Goal: Task Accomplishment & Management: Complete application form

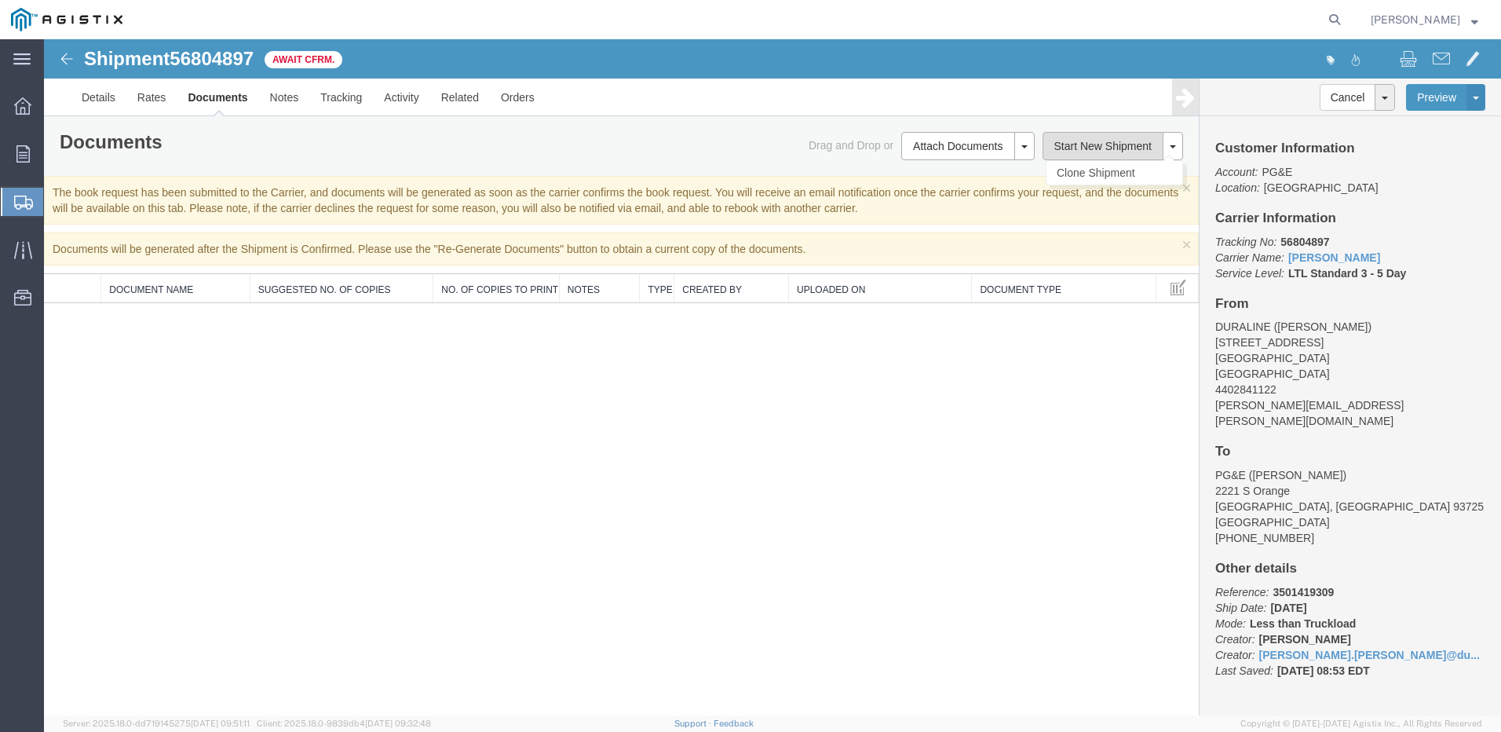
click at [1072, 140] on button "Start New Shipment" at bounding box center [1104, 146] width 122 height 28
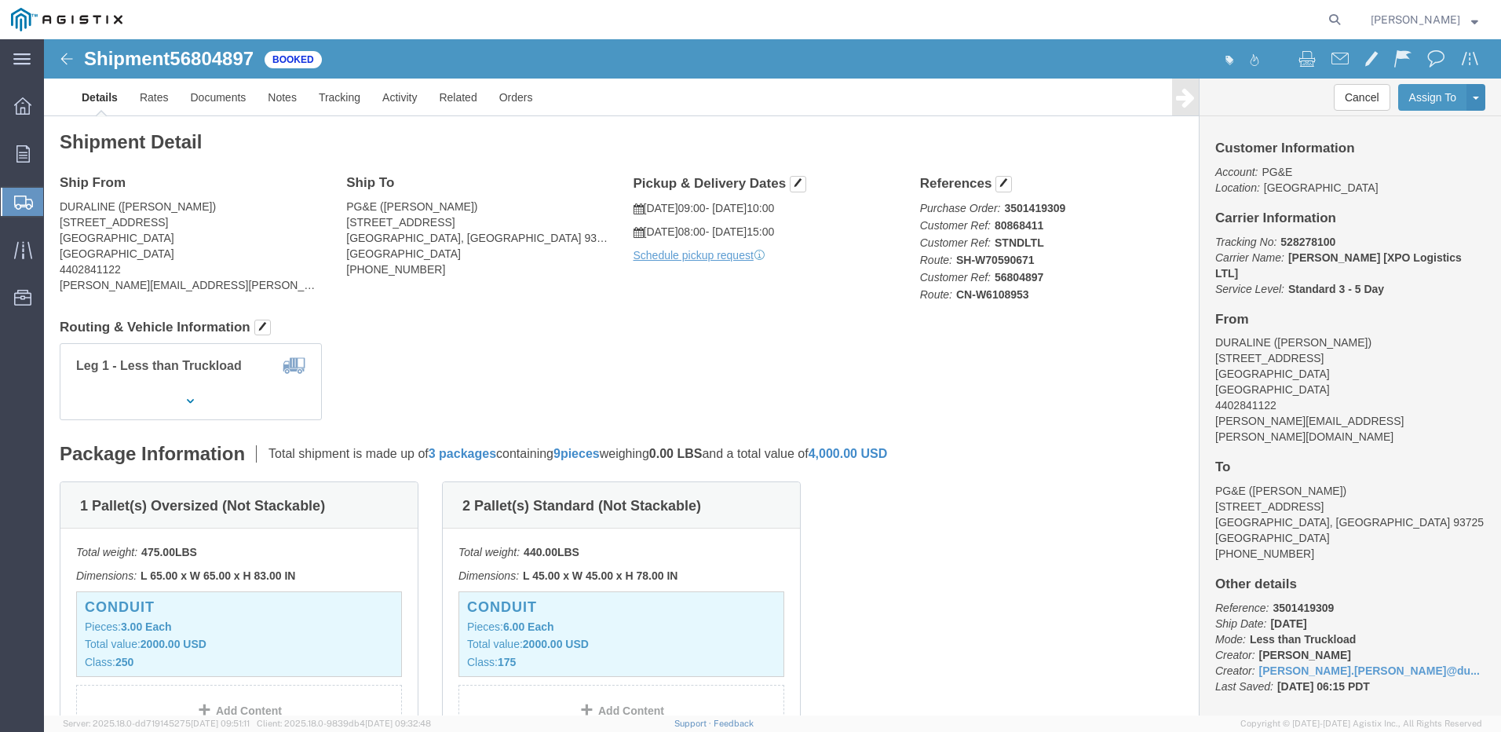
click at [0, 0] on span "Create Shipment" at bounding box center [0, 0] width 0 height 0
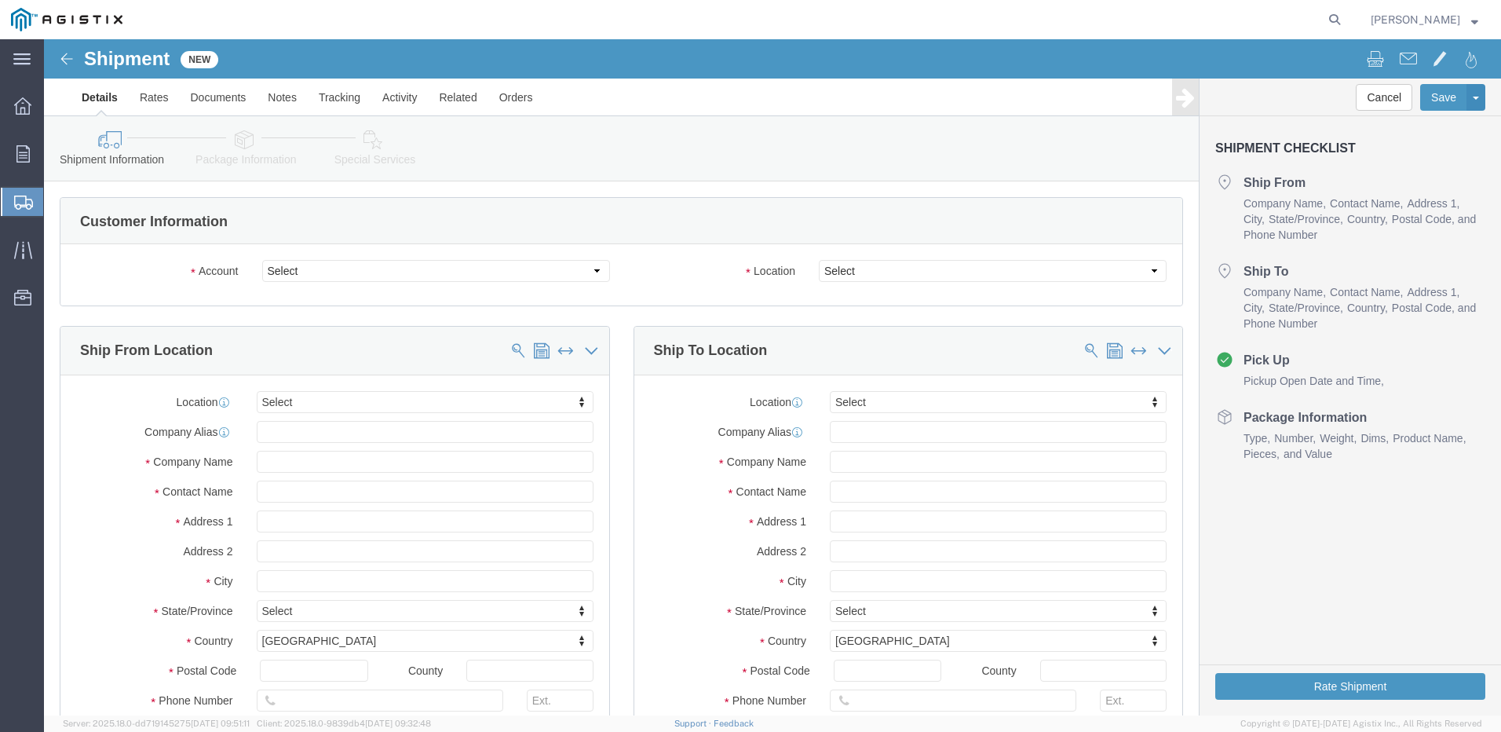
select select
click select "Select Dura-Line PG&E"
select select "9596"
click select "Select Dura-Line PG&E"
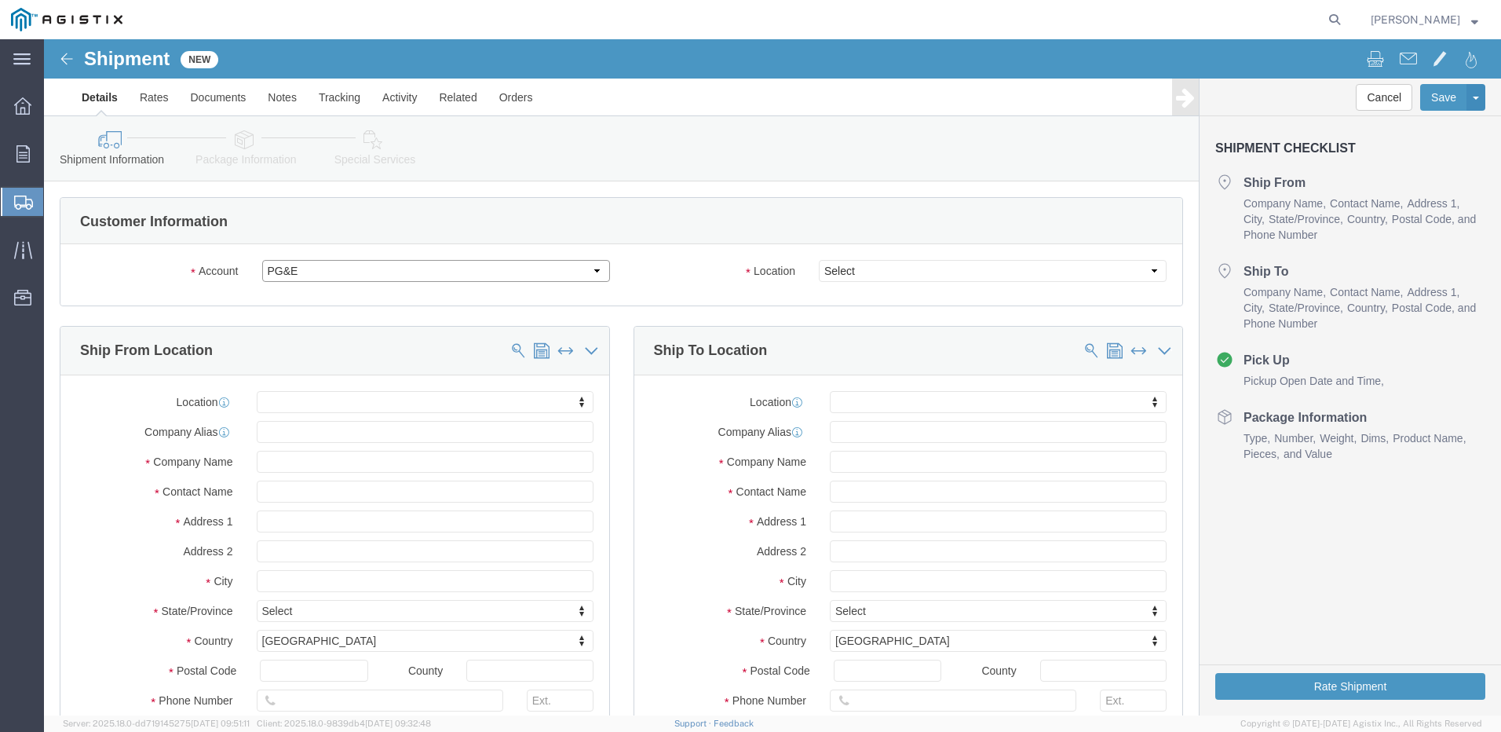
select select "PURCHORD"
select select
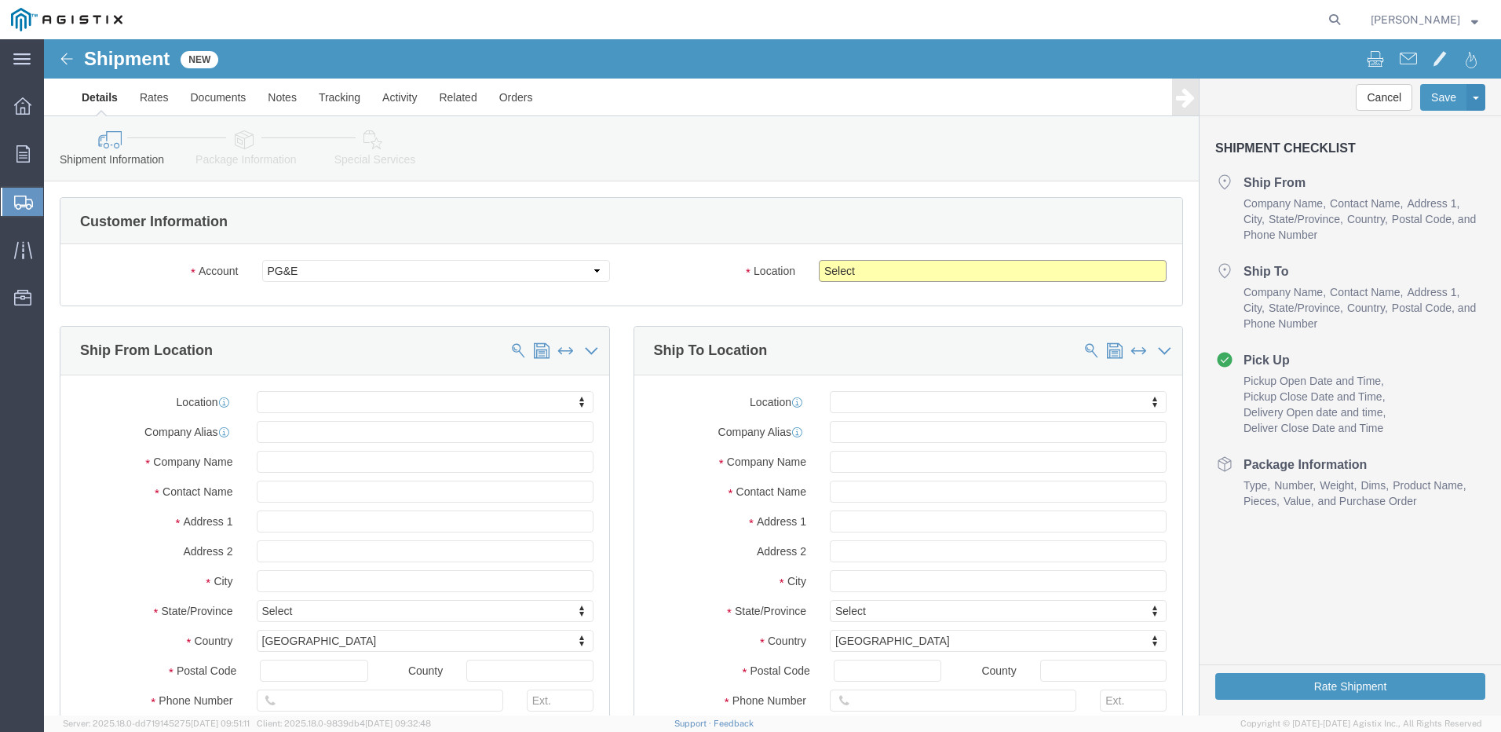
click select "Select All Others [GEOGRAPHIC_DATA] [GEOGRAPHIC_DATA] [GEOGRAPHIC_DATA] [GEOGRA…"
select select "19996"
click select "Select All Others [GEOGRAPHIC_DATA] [GEOGRAPHIC_DATA] [GEOGRAPHIC_DATA] [GEOGRA…"
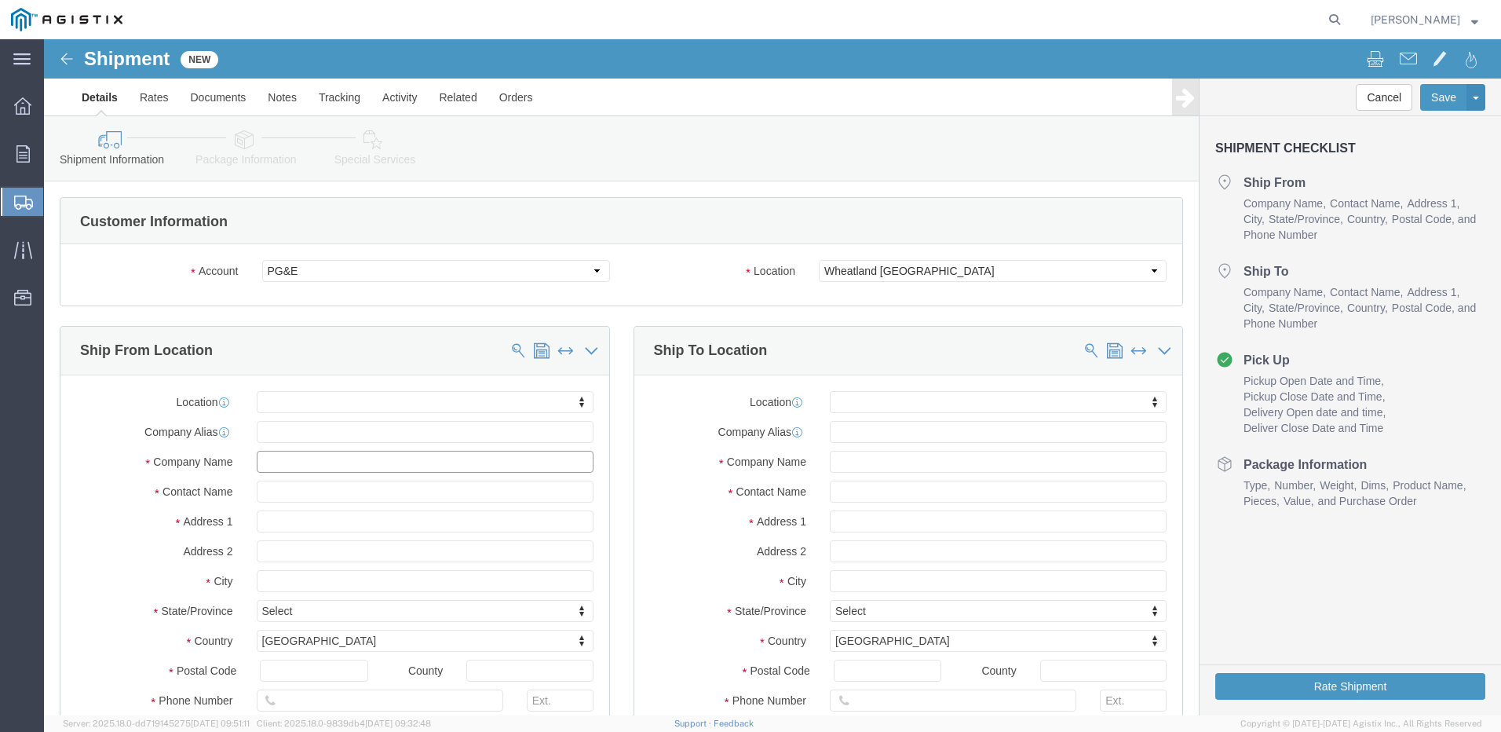
click input "text"
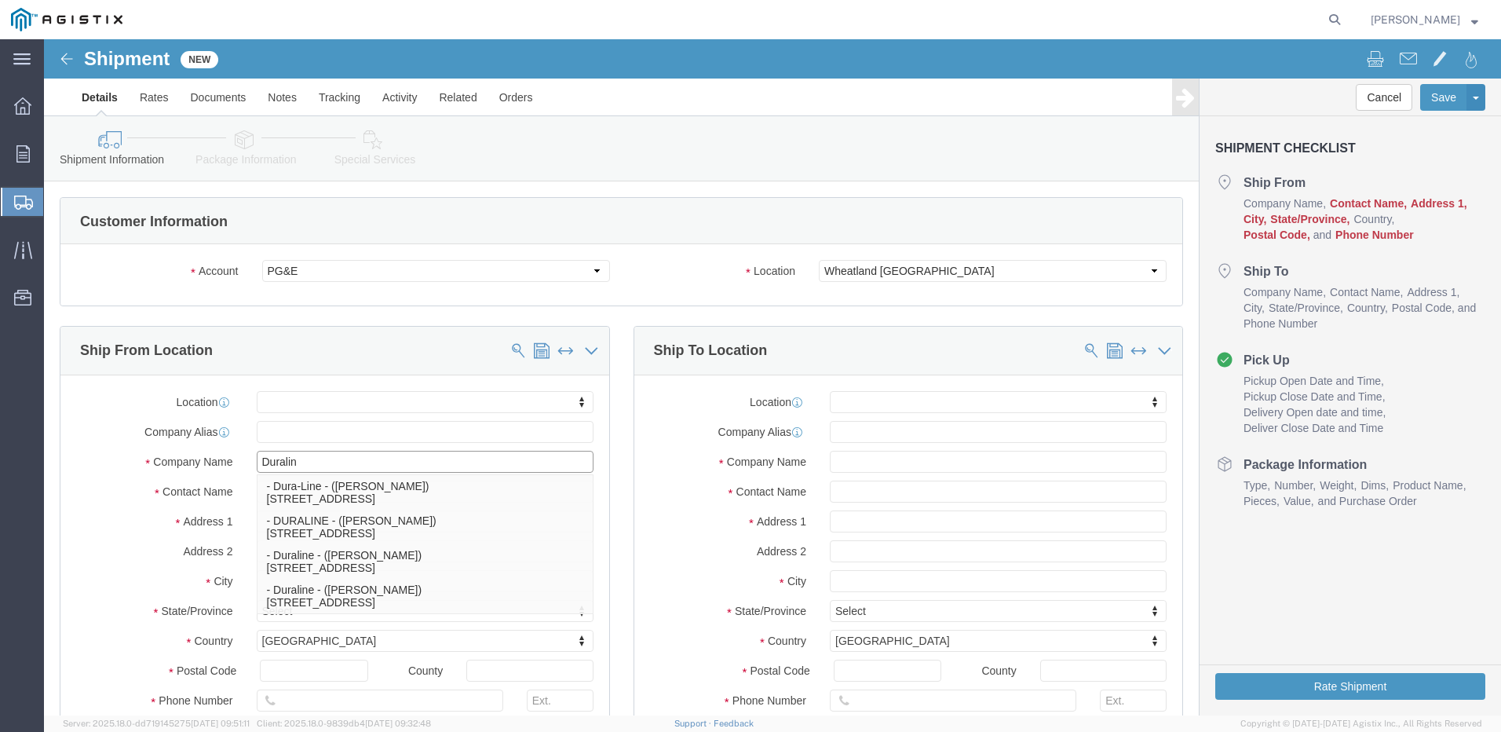
type input "Duraline"
click p "- DURALINE - ([PERSON_NAME]) [STREET_ADDRESS]"
select select
type input "[STREET_ADDRESS]"
type input "44035"
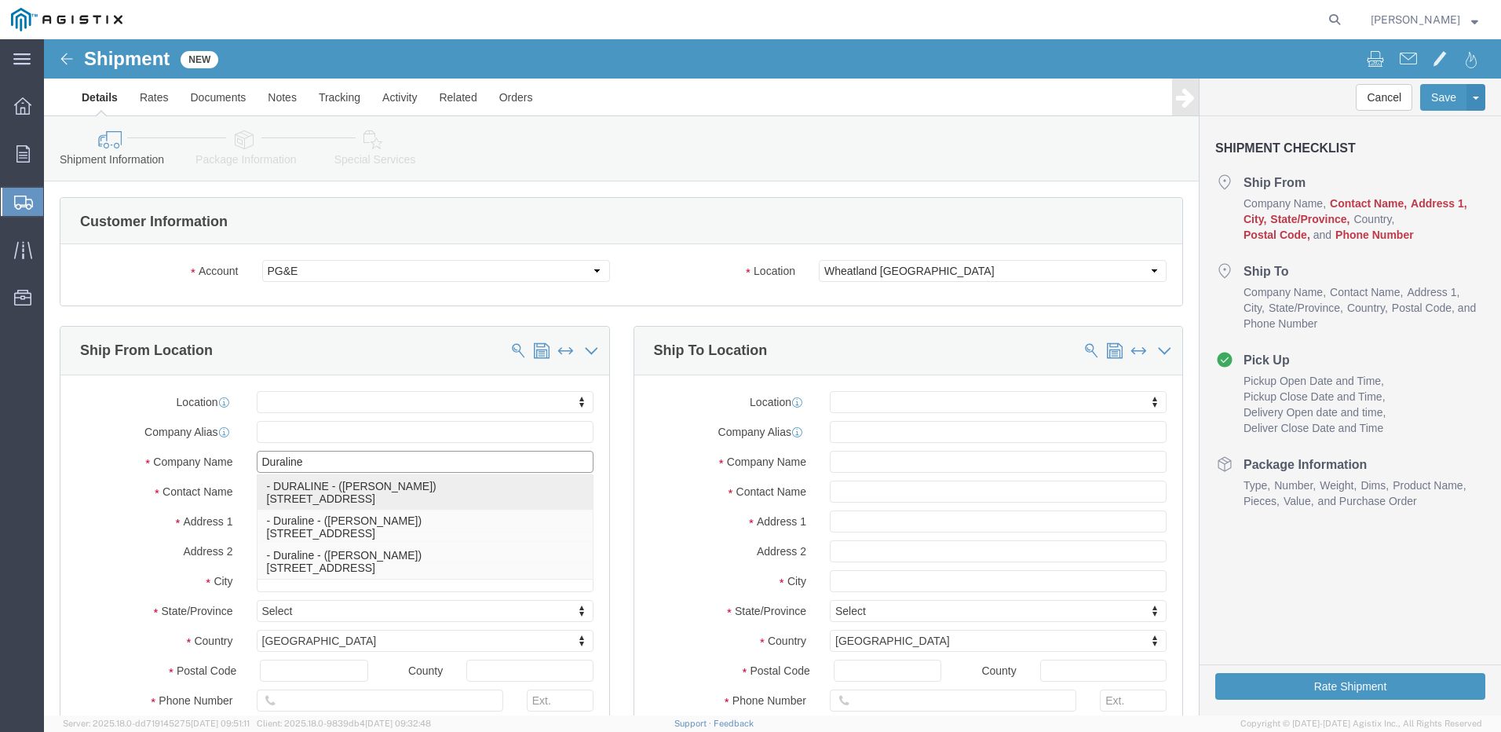
type input "4402841122"
type input "[PERSON_NAME][EMAIL_ADDRESS][PERSON_NAME][DOMAIN_NAME]"
checkbox input "true"
type input "DURALINE"
type input "[PERSON_NAME]"
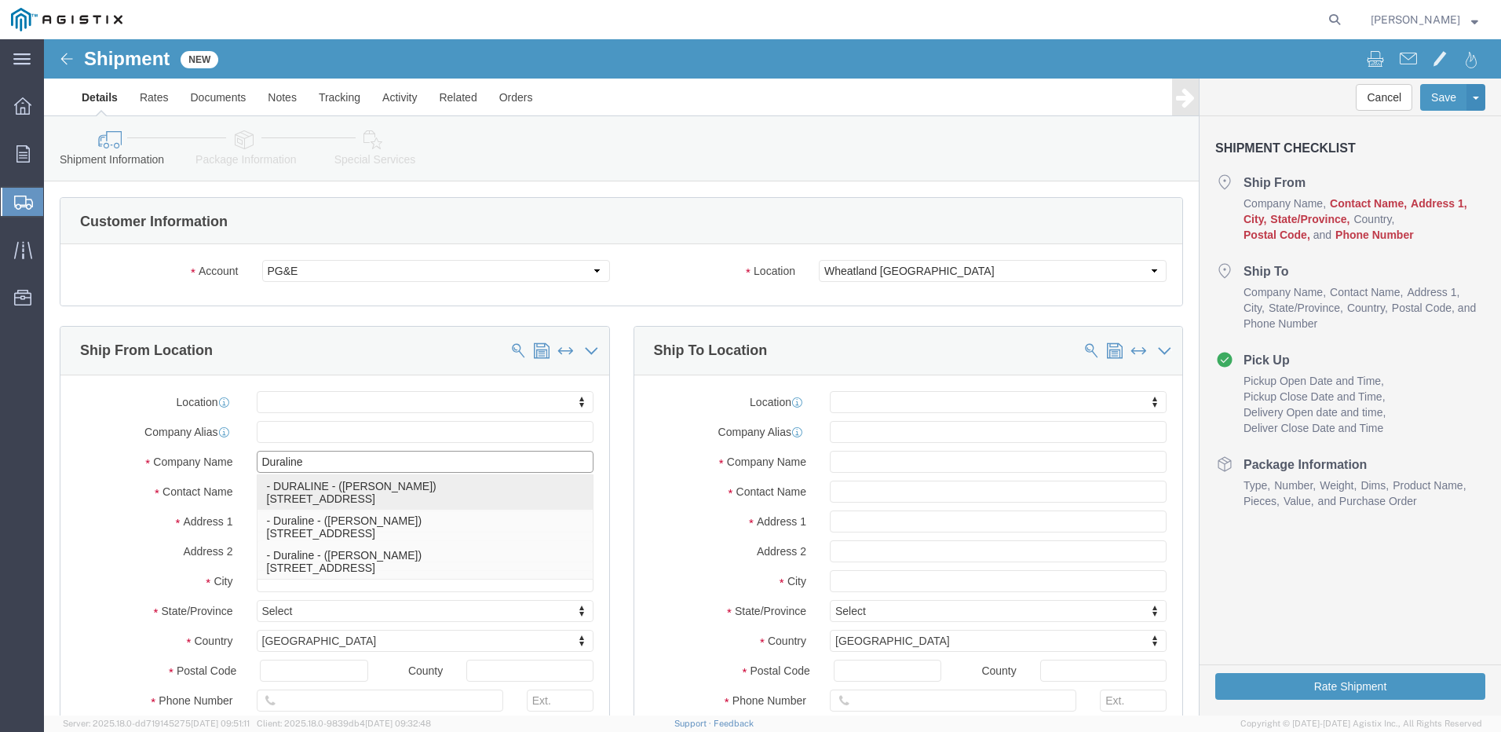
type input "ELYRIA"
select select "OH"
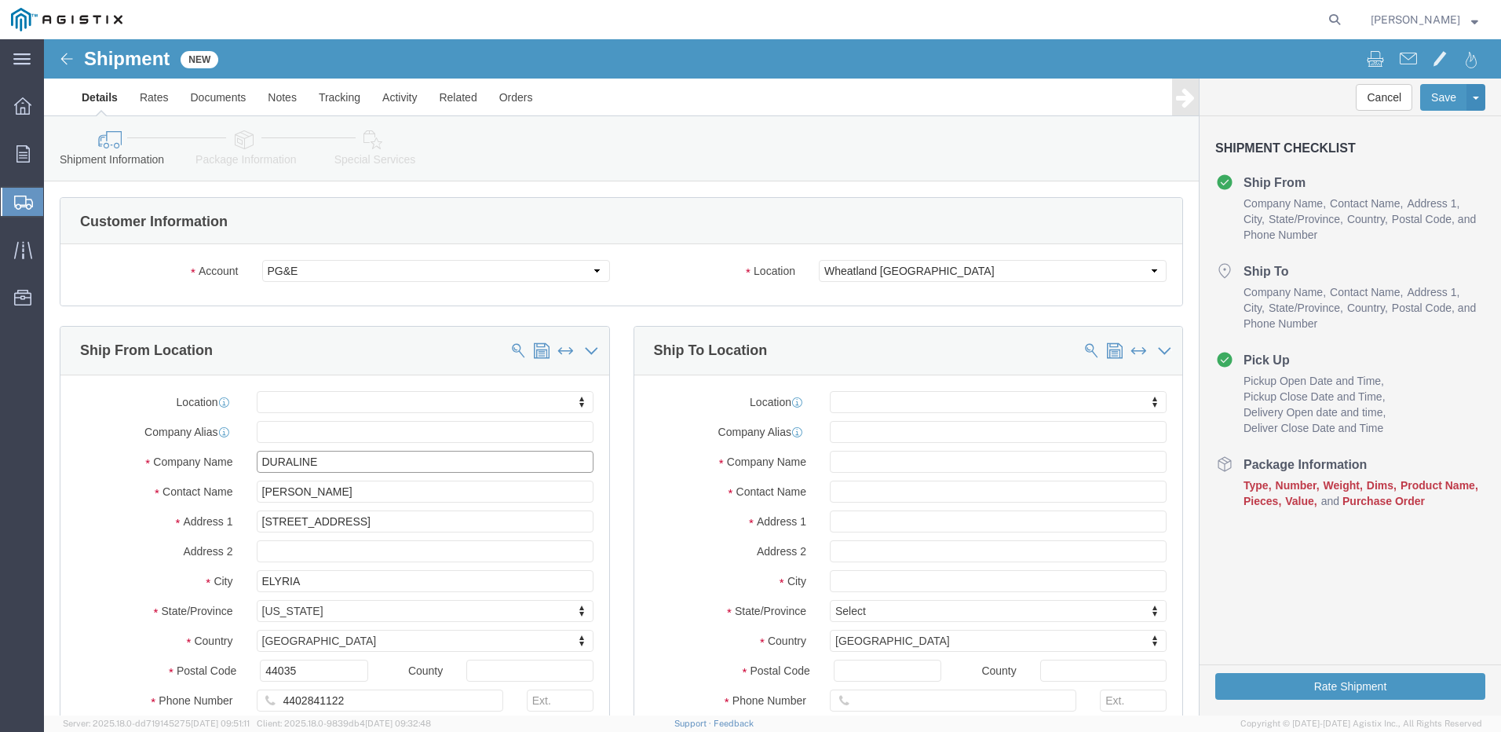
type input "DURALINE"
drag, startPoint x: 309, startPoint y: 453, endPoint x: 135, endPoint y: 480, distance: 175.5
click div "Location My Profile Location (OBSOLETE) [PERSON_NAME] SC - GC TRAILER (OBSOLETE…"
type input "[PERSON_NAME]"
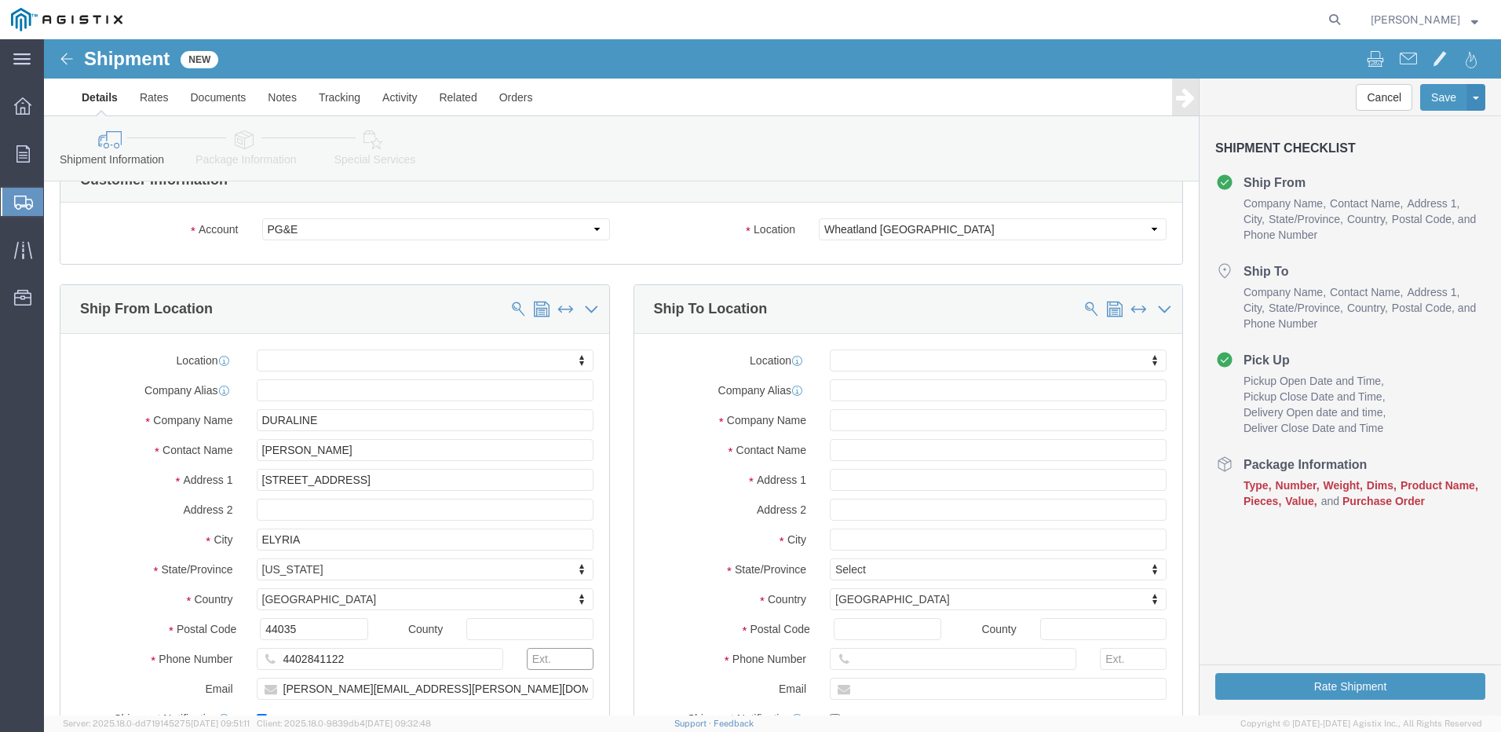
scroll to position [393, 0]
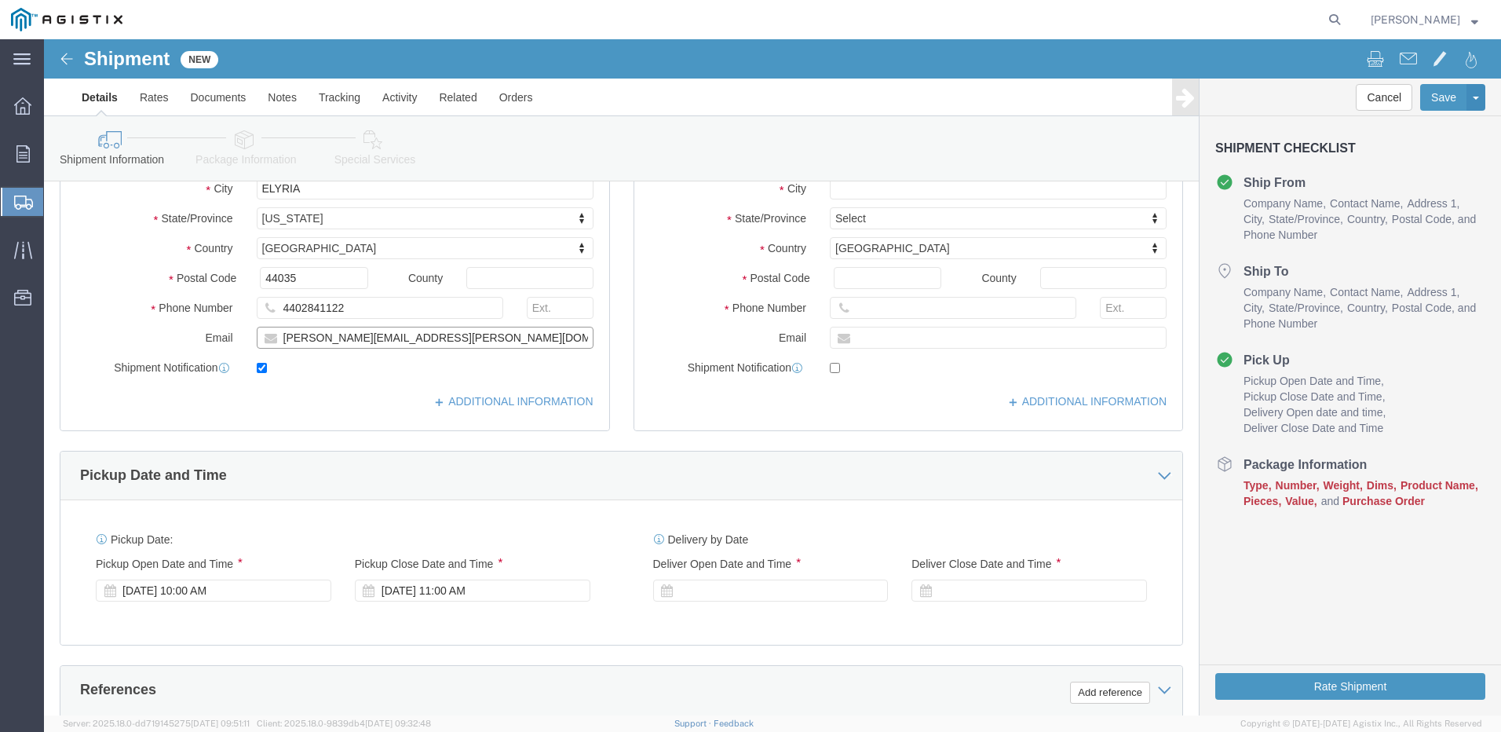
click input "[PERSON_NAME][EMAIL_ADDRESS][PERSON_NAME][DOMAIN_NAME]"
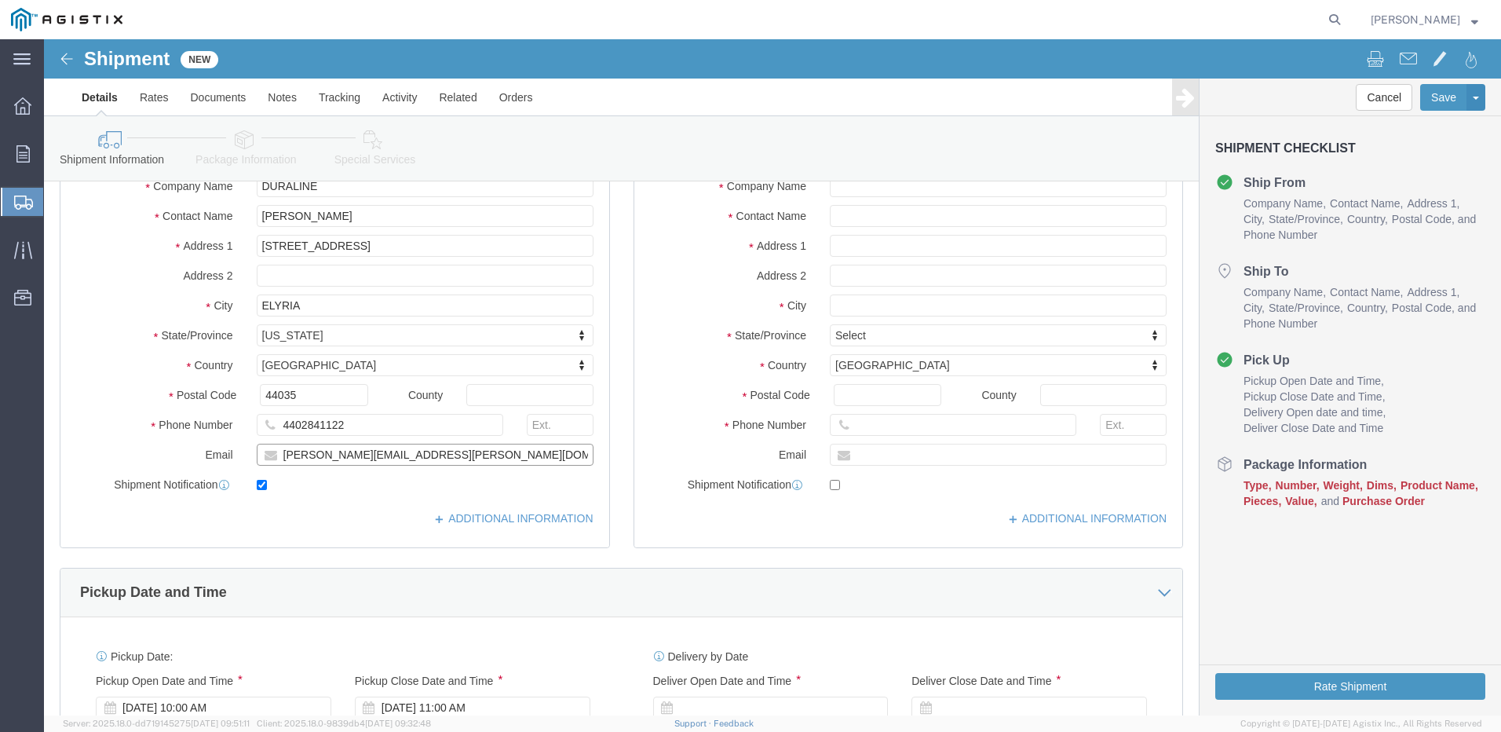
scroll to position [157, 0]
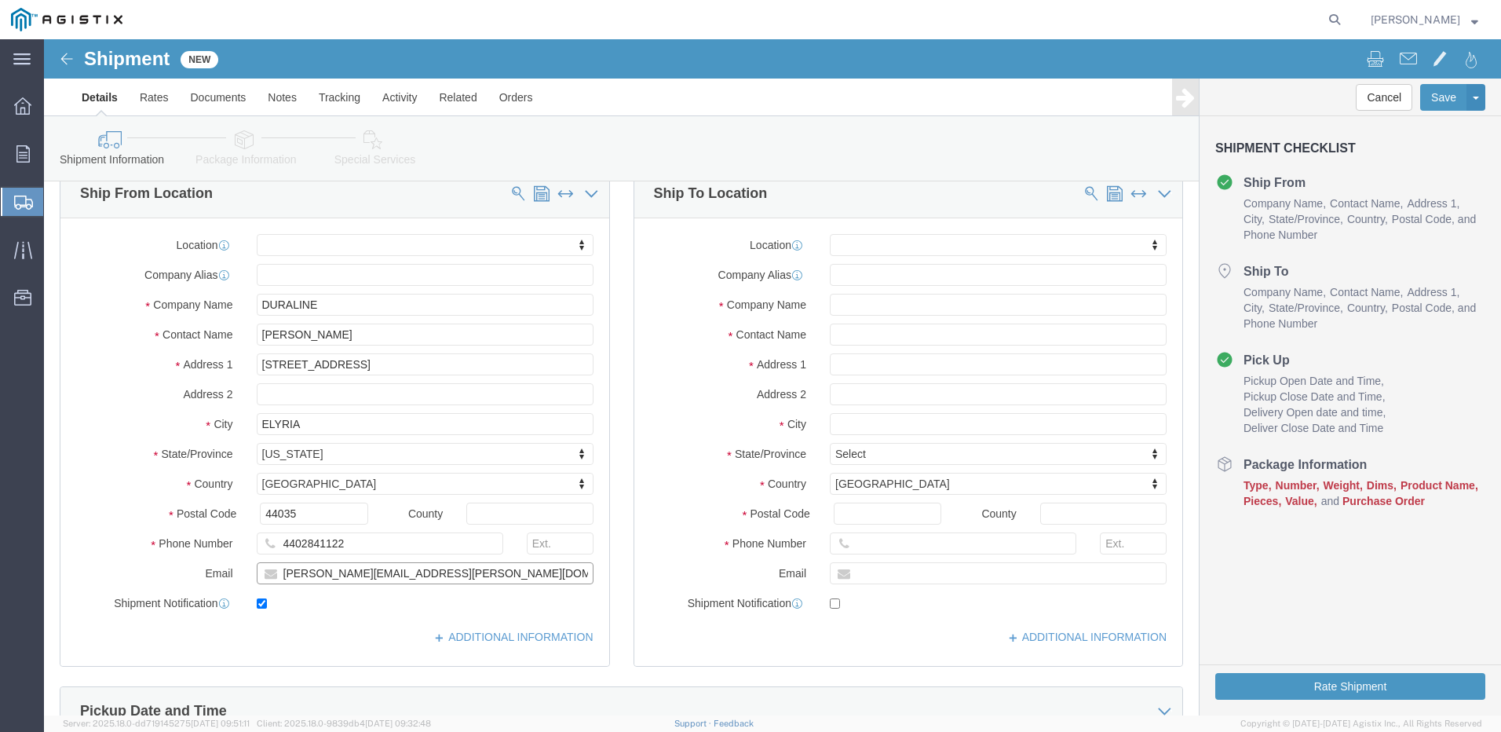
type input "[PERSON_NAME][EMAIL_ADDRESS][PERSON_NAME][DOMAIN_NAME]"
click input "text"
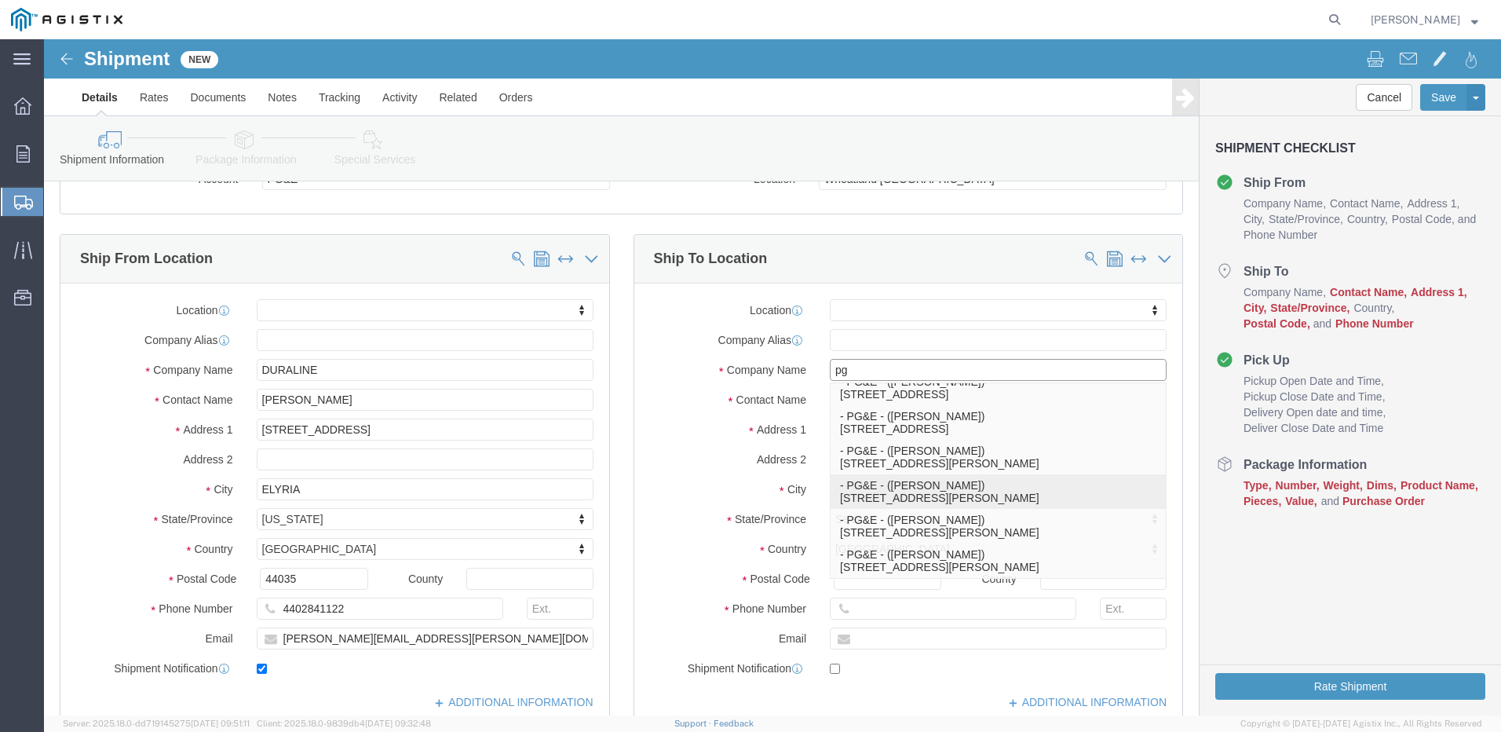
scroll to position [79, 0]
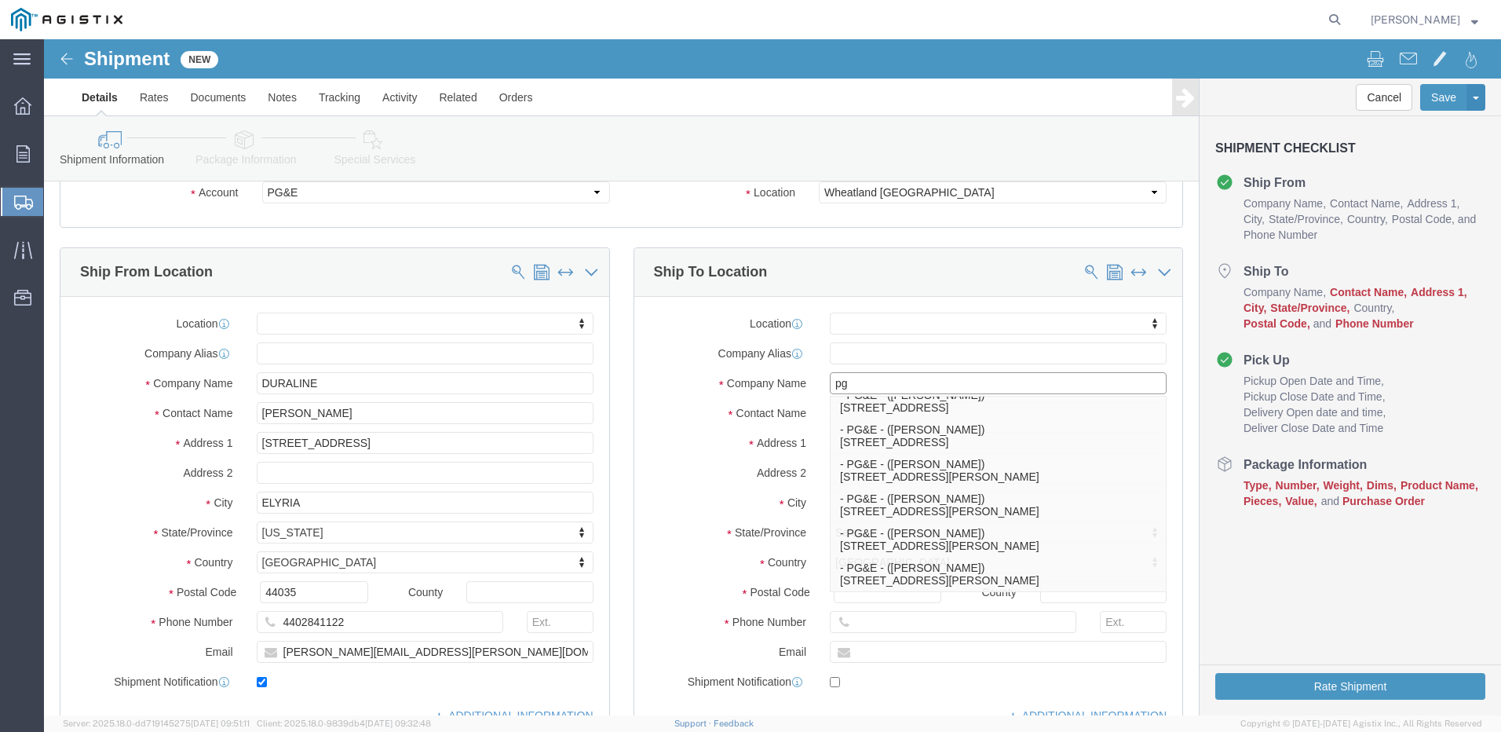
type input "p"
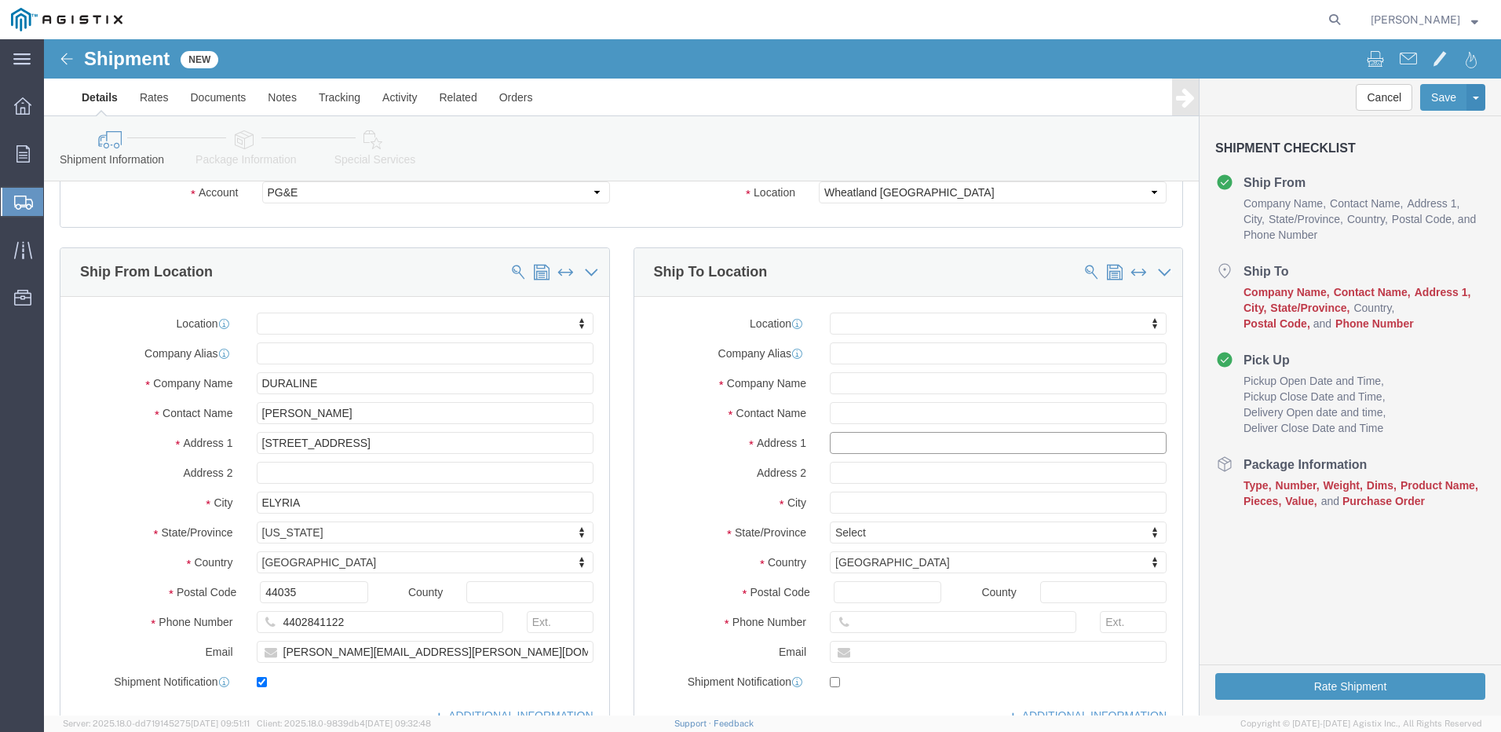
click input "text"
type input "3738 Rancho"
select select
click input "text"
type input "Wheatland"
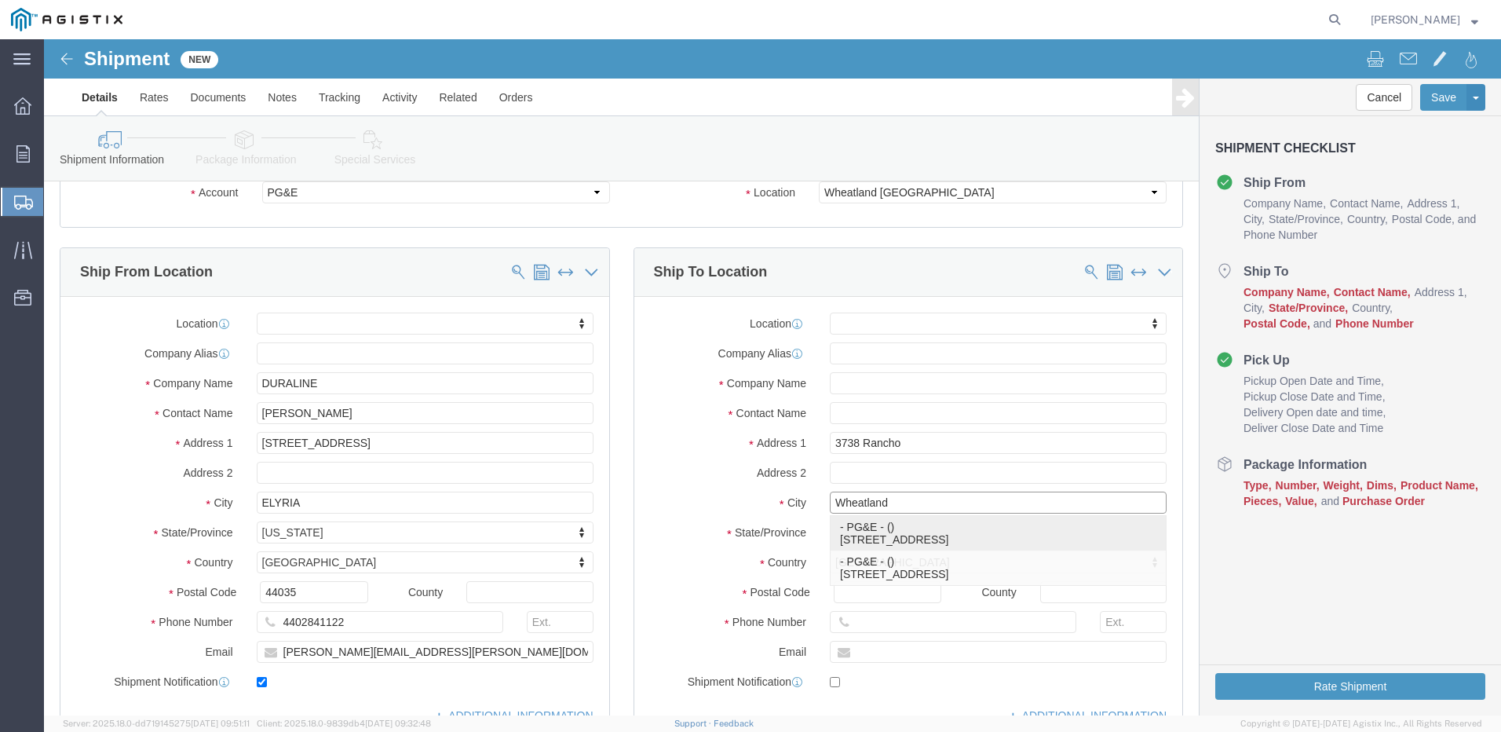
click p "- PG&E - () [STREET_ADDRESS]"
select select
type input "[STREET_ADDRESS]"
type input "95692"
type input "PG&E"
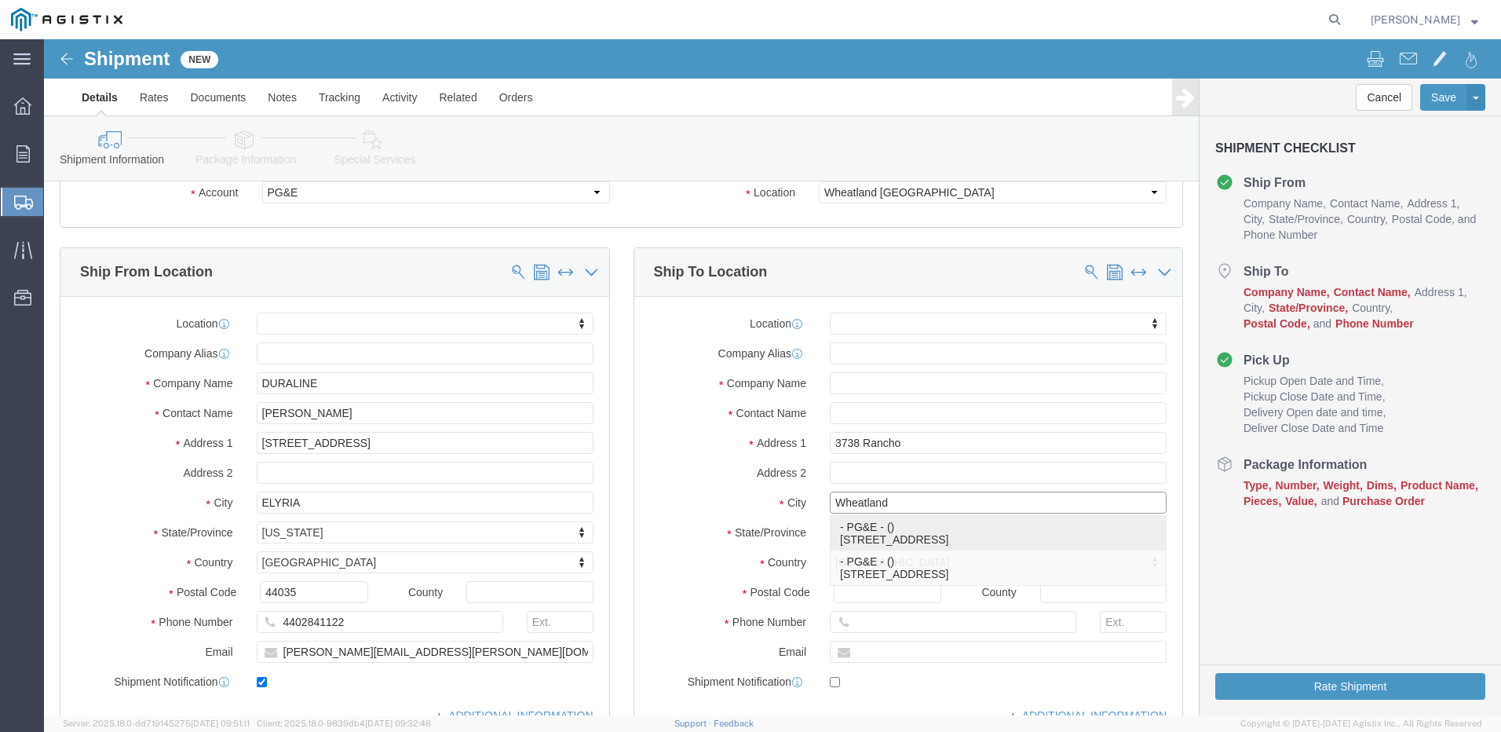
type input "Wheatland"
select select "CA"
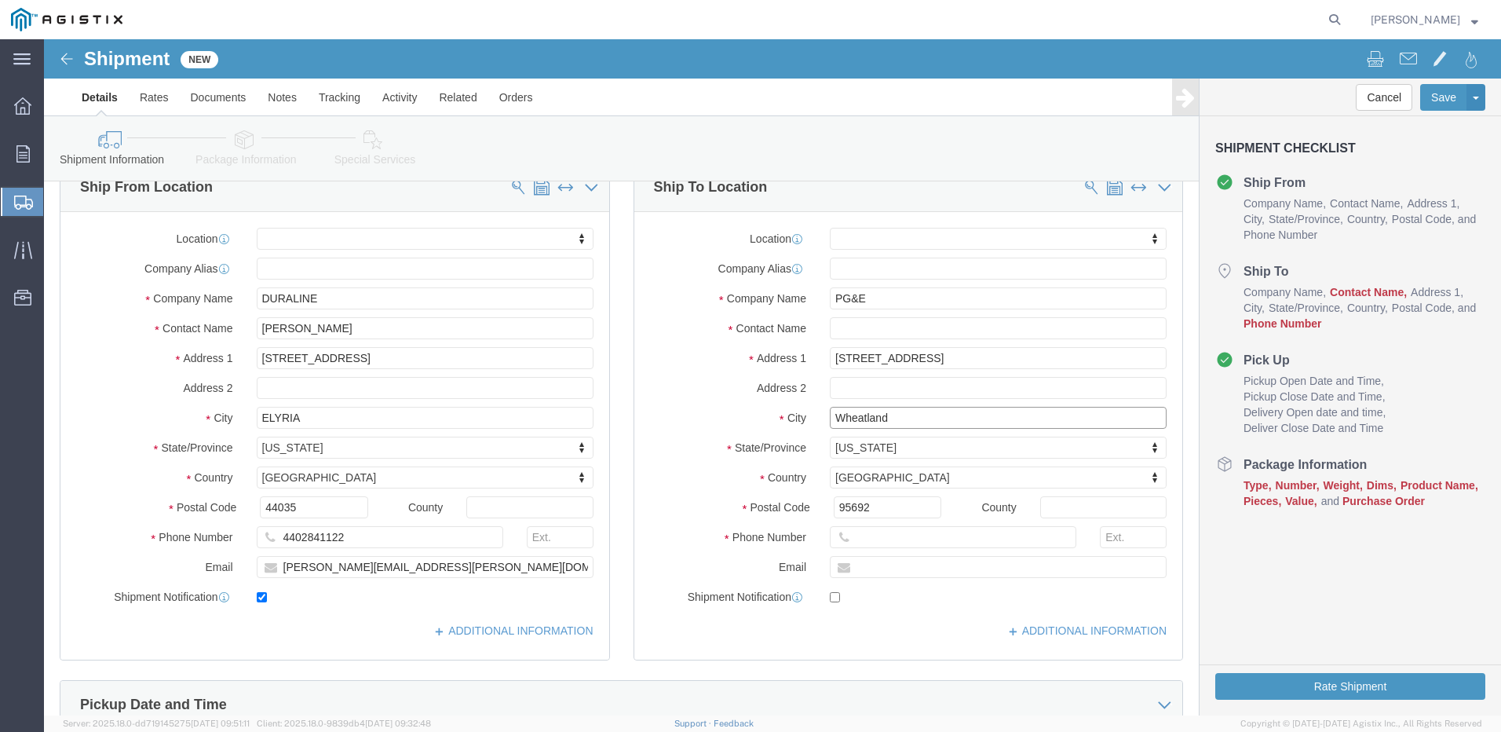
scroll to position [157, 0]
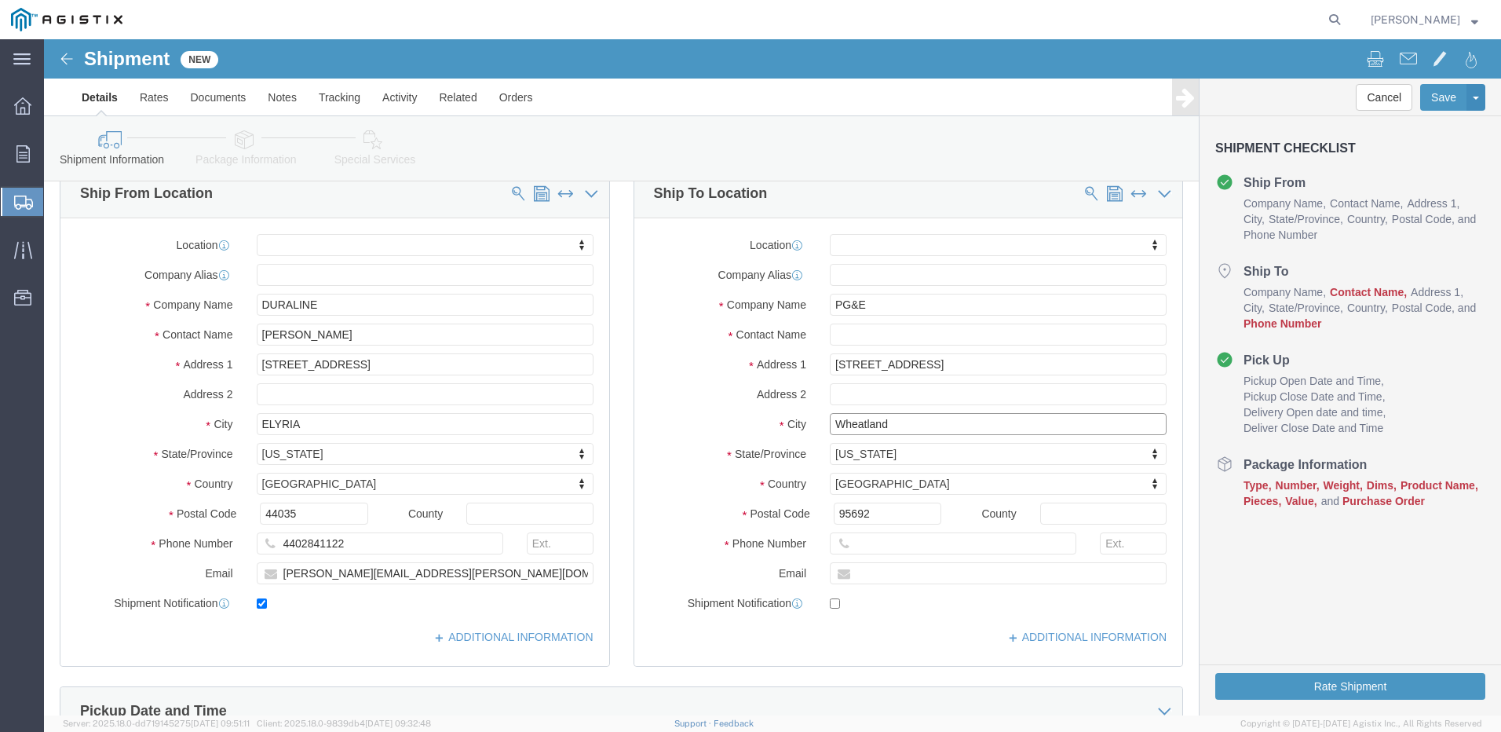
type input "Wheatland"
select select
click input "text"
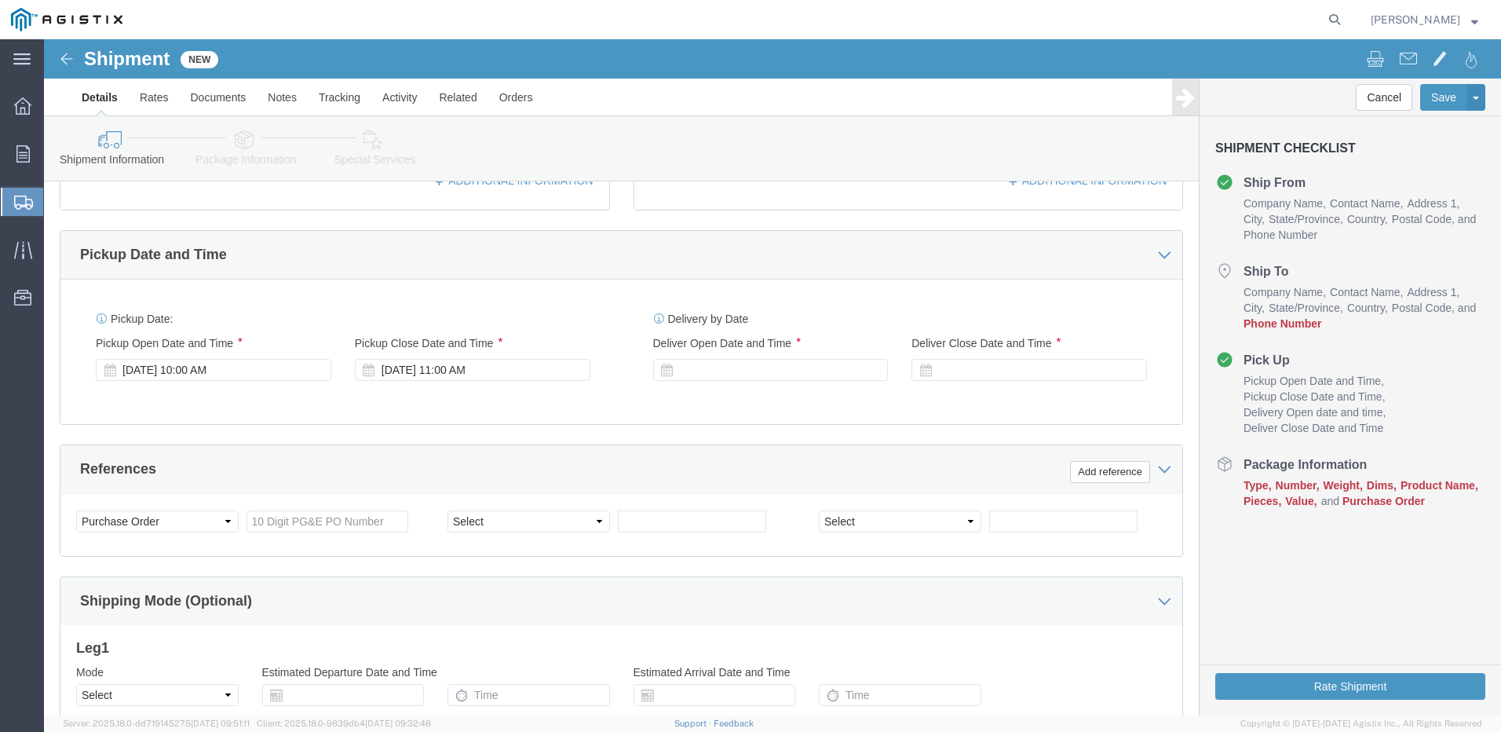
scroll to position [628, 0]
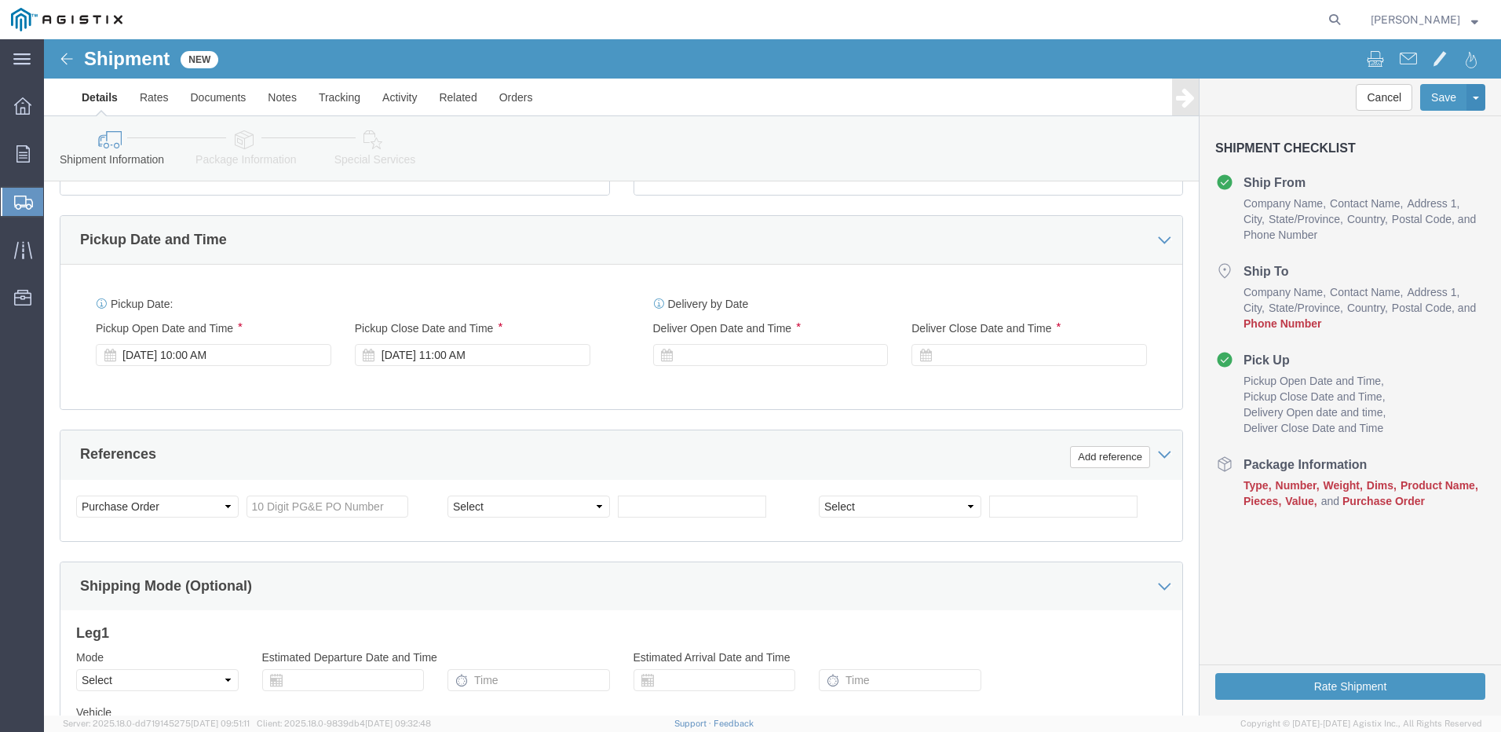
type input "Shipping Department"
click input "text"
type input "3501420533"
click input "text"
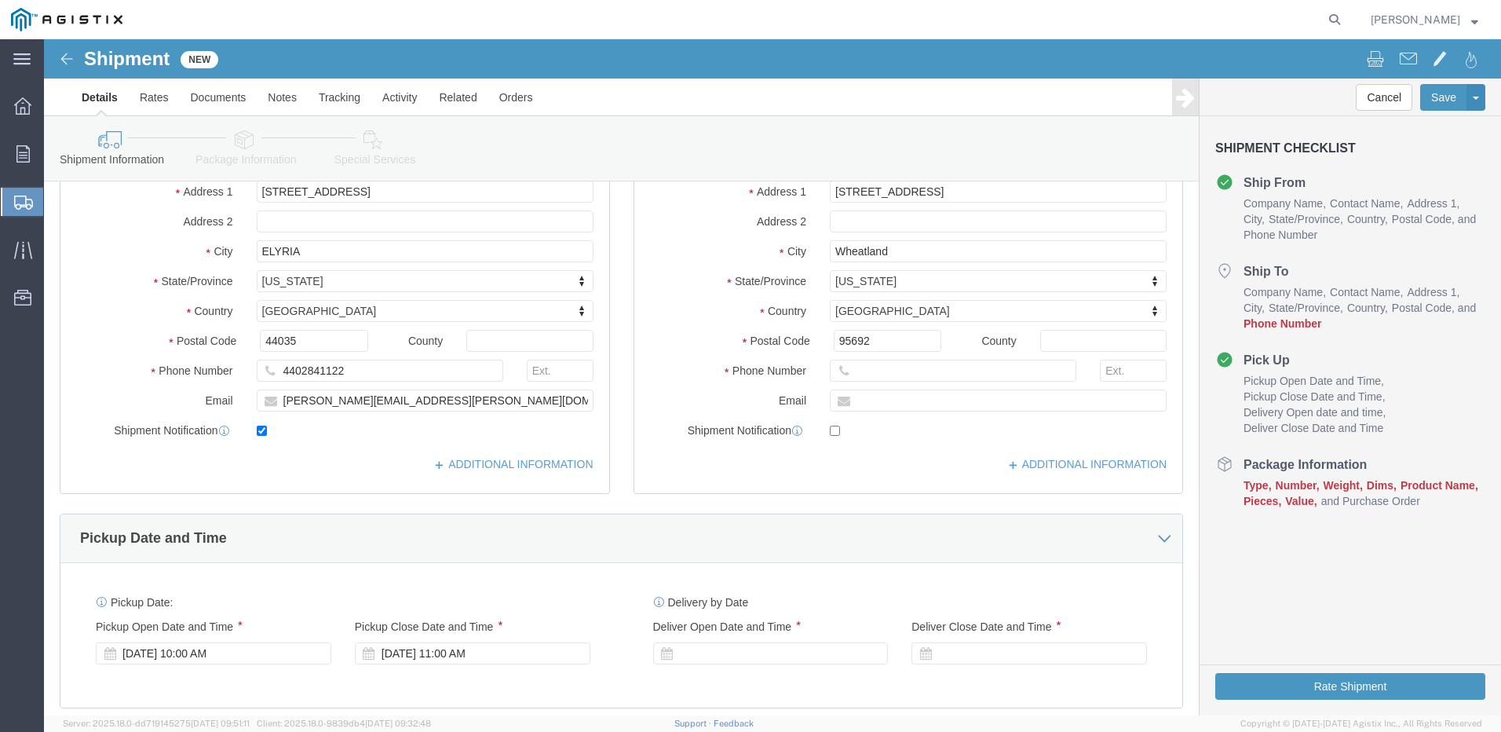
type input "80868413"
click input "text"
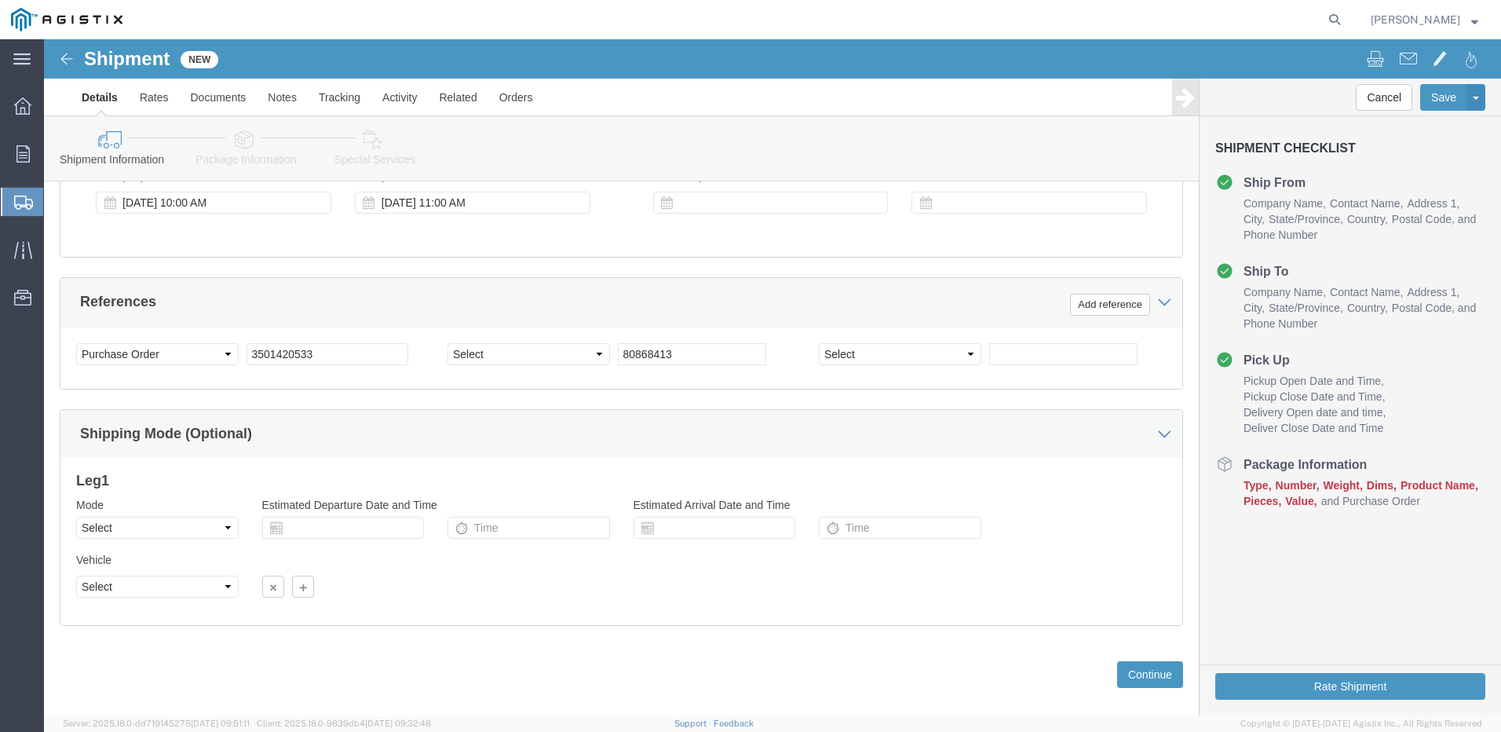
scroll to position [801, 0]
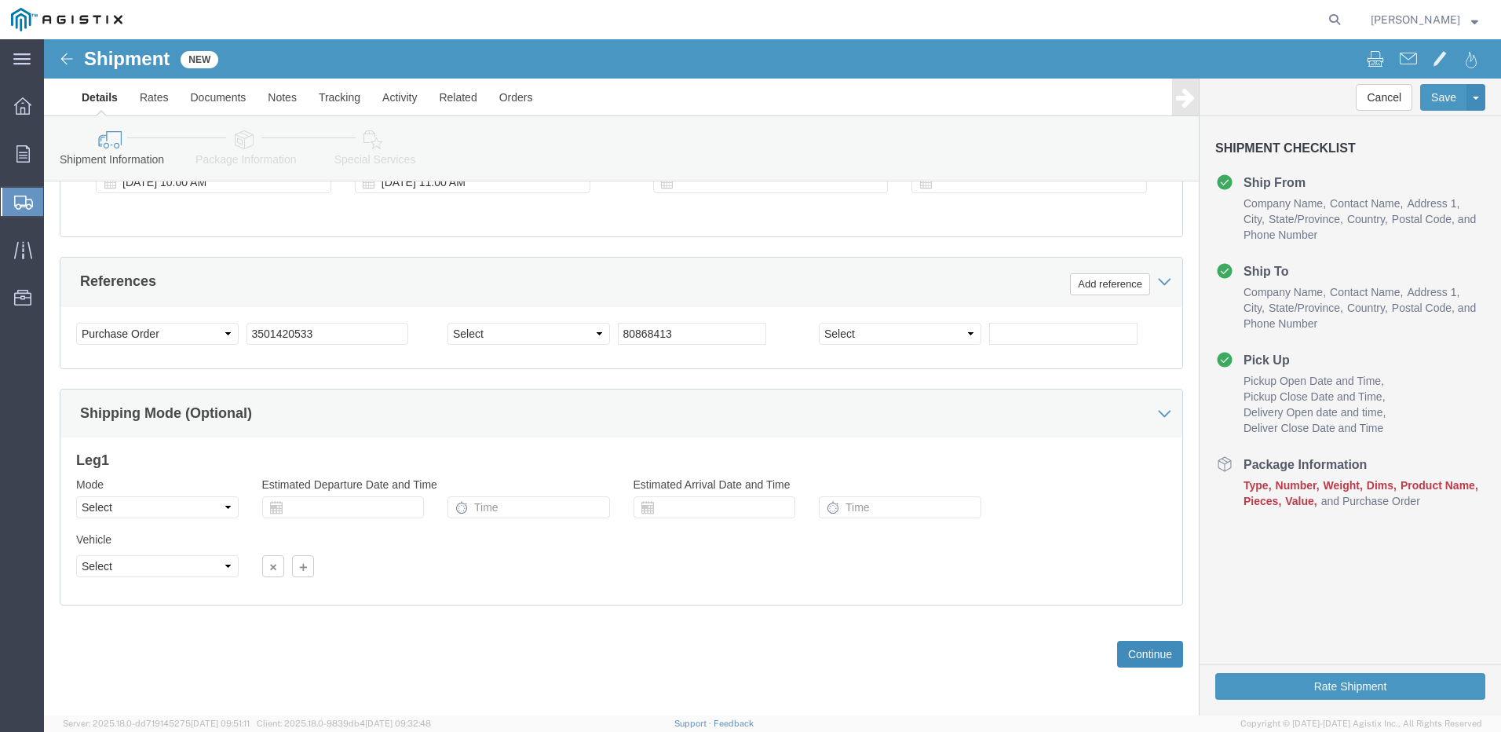
type input "[PHONE_NUMBER]"
click button "Continue"
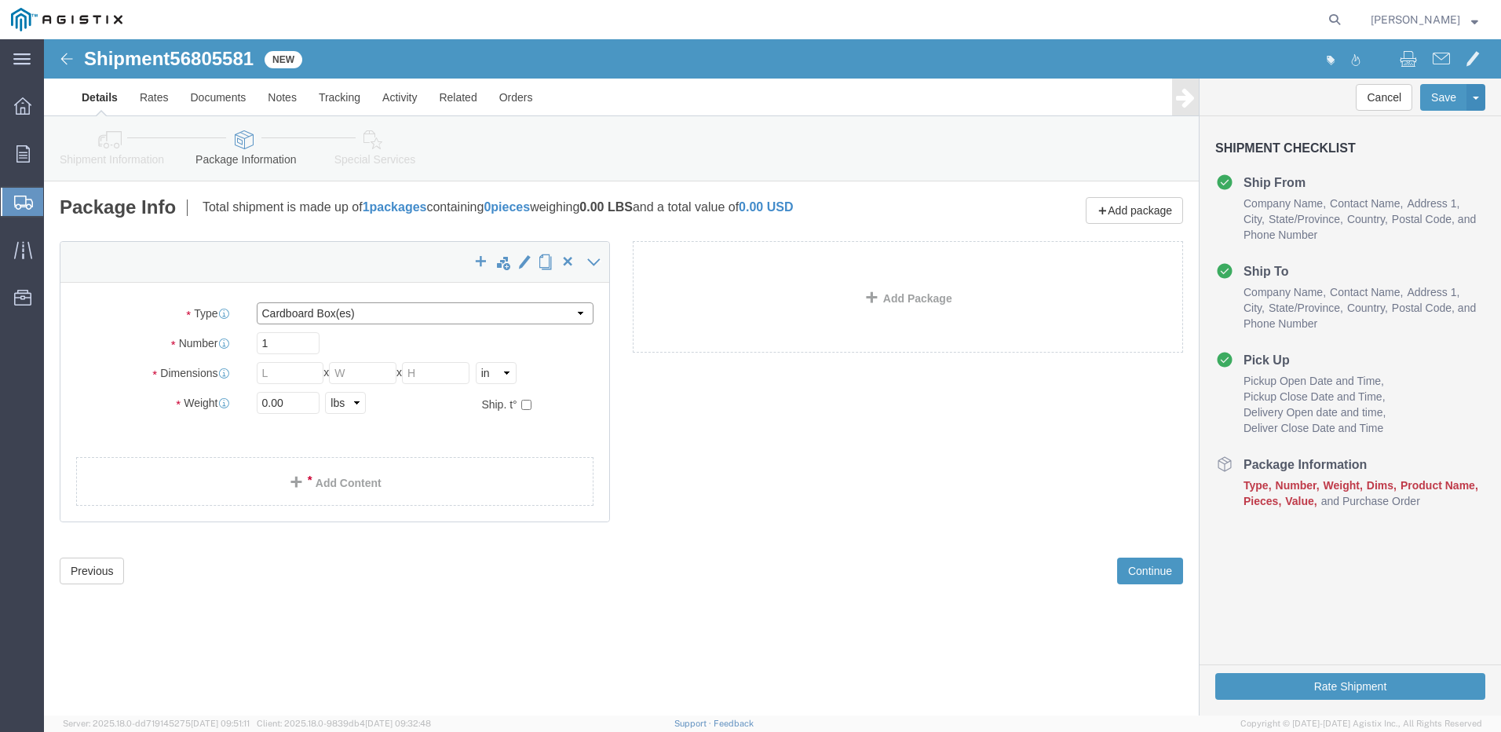
click select "Select Bulk Bundle(s) Cardboard Box(es) Carton(s) Crate(s) Drum(s) (Fiberboard)…"
select select "PSNS"
click select "Select Bulk Bundle(s) Cardboard Box(es) Carton(s) Crate(s) Drum(s) (Fiberboard)…"
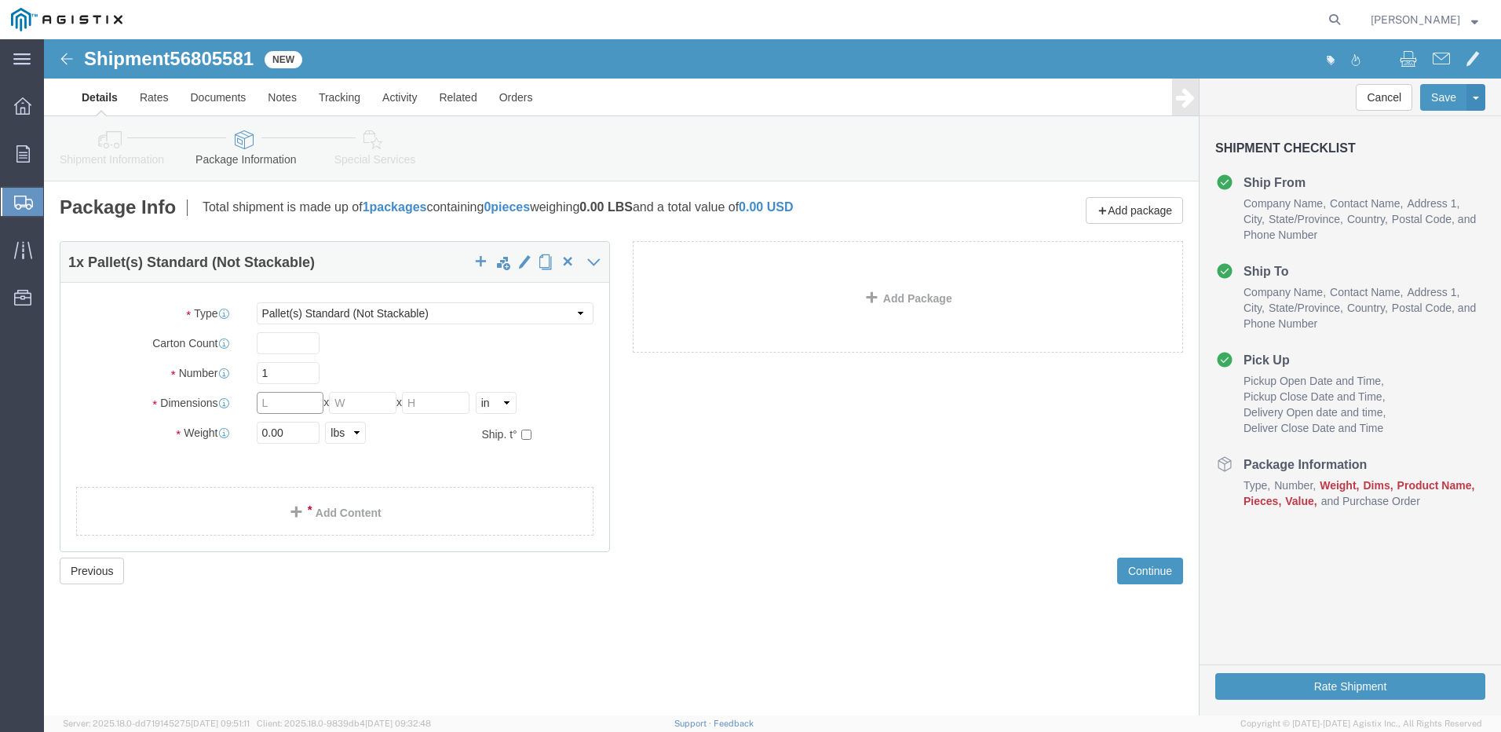
click input "text"
type input "48"
type input "78"
type input "475"
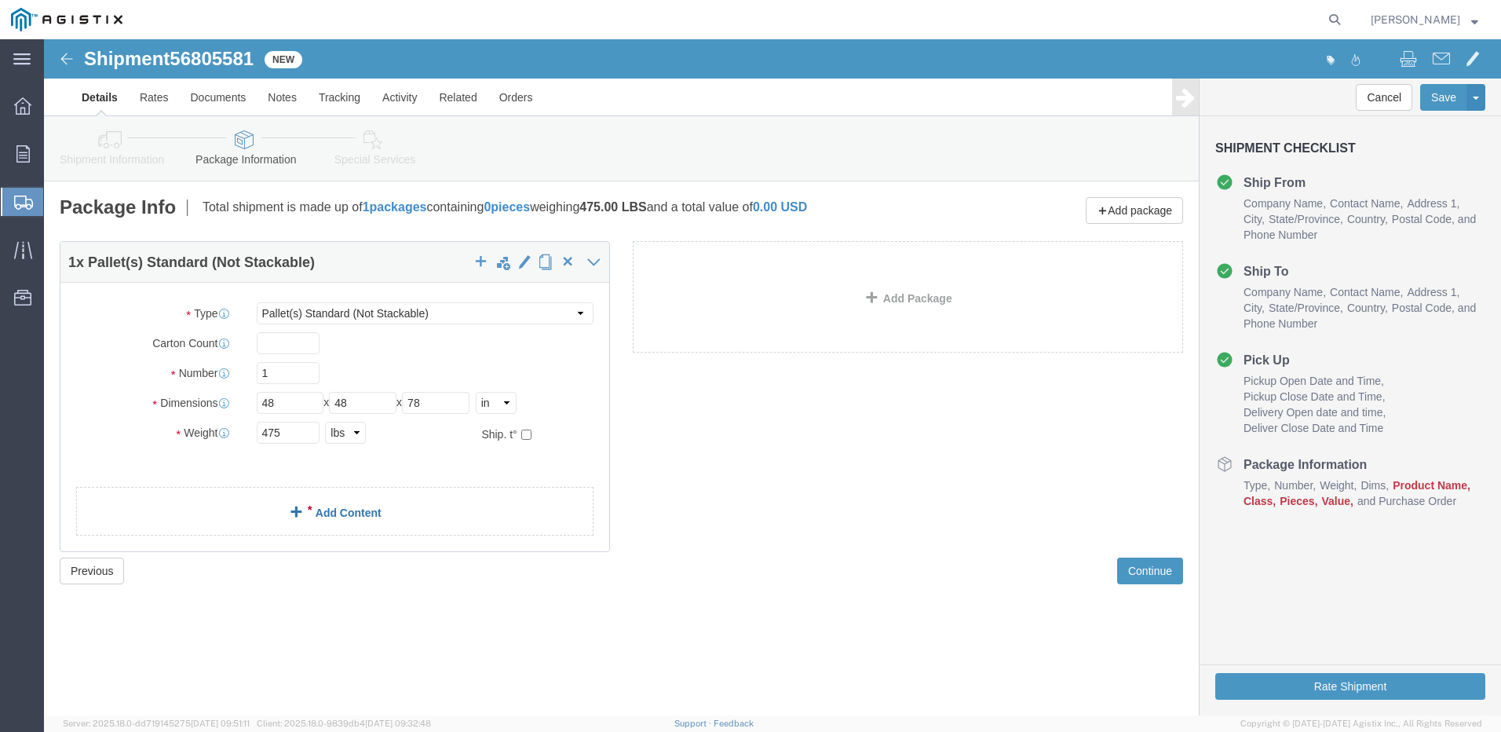
click link "Add Content"
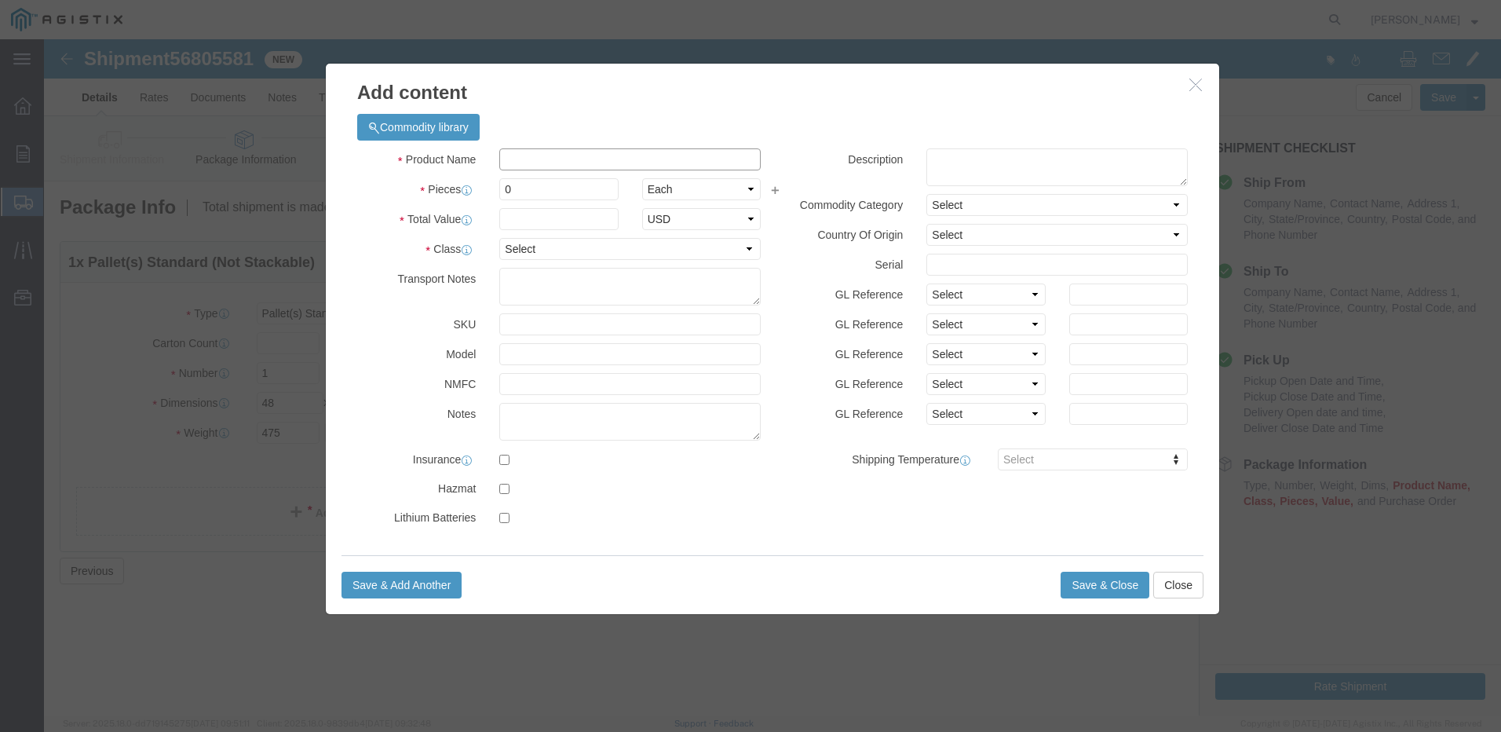
click input "text"
type input "conduit"
click input "0"
click button "button"
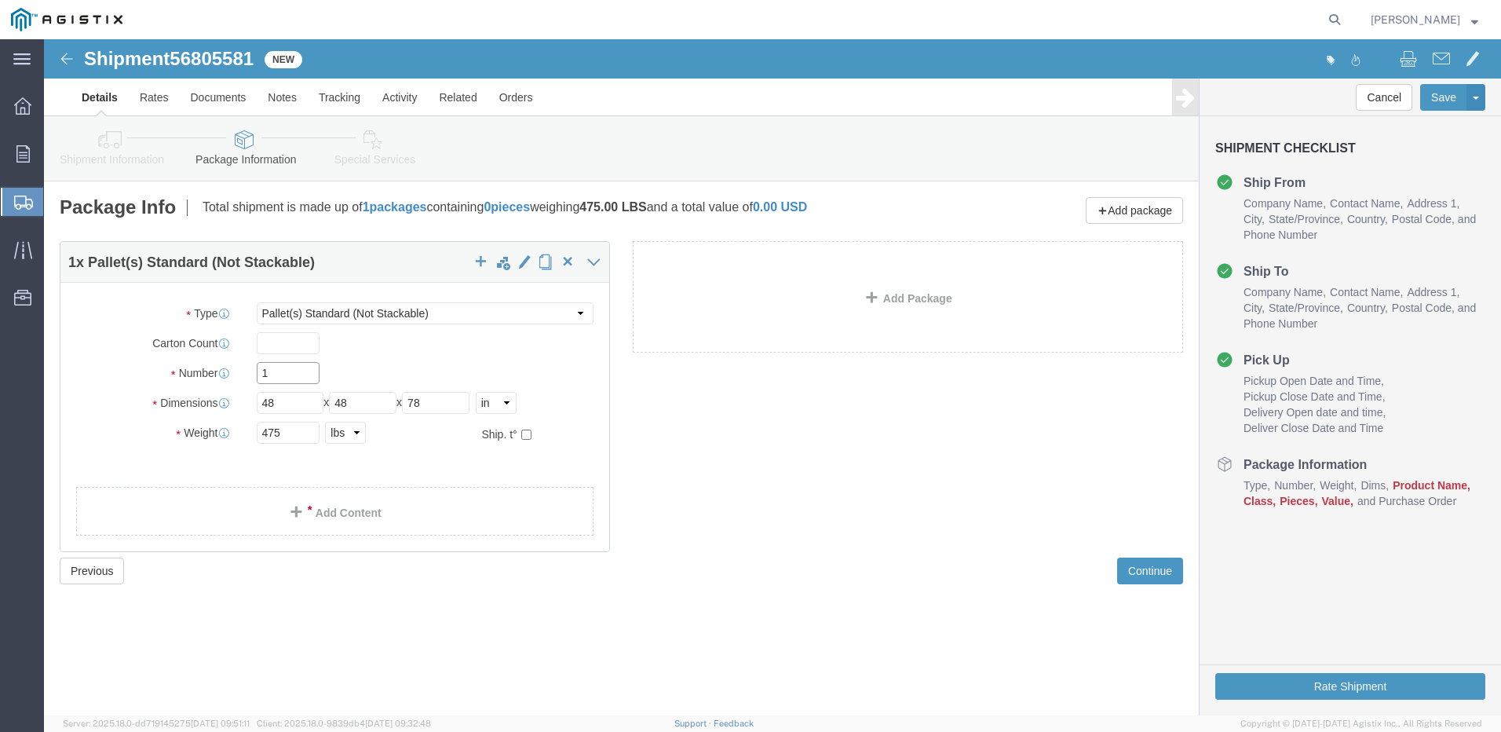
click input "1"
type input "2"
click span
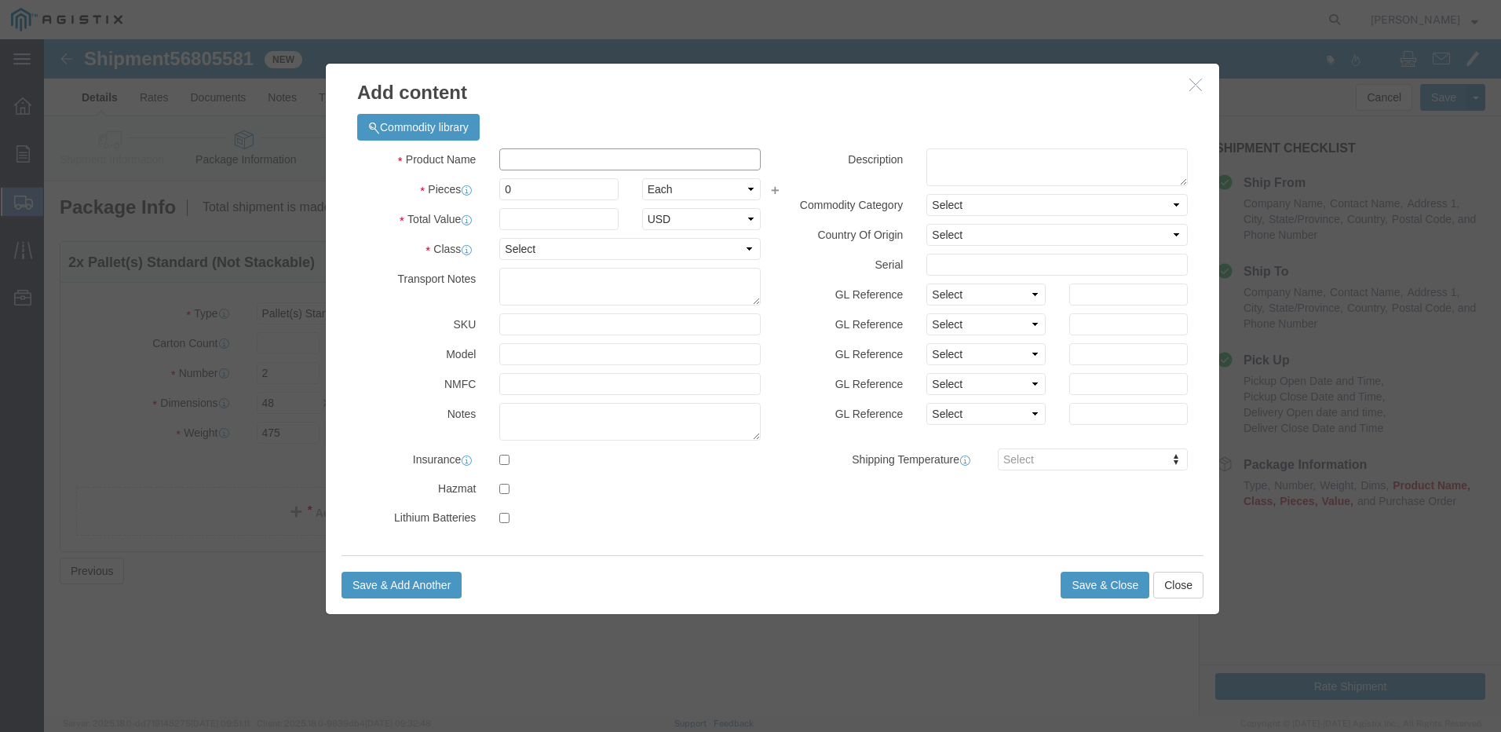
click input "text"
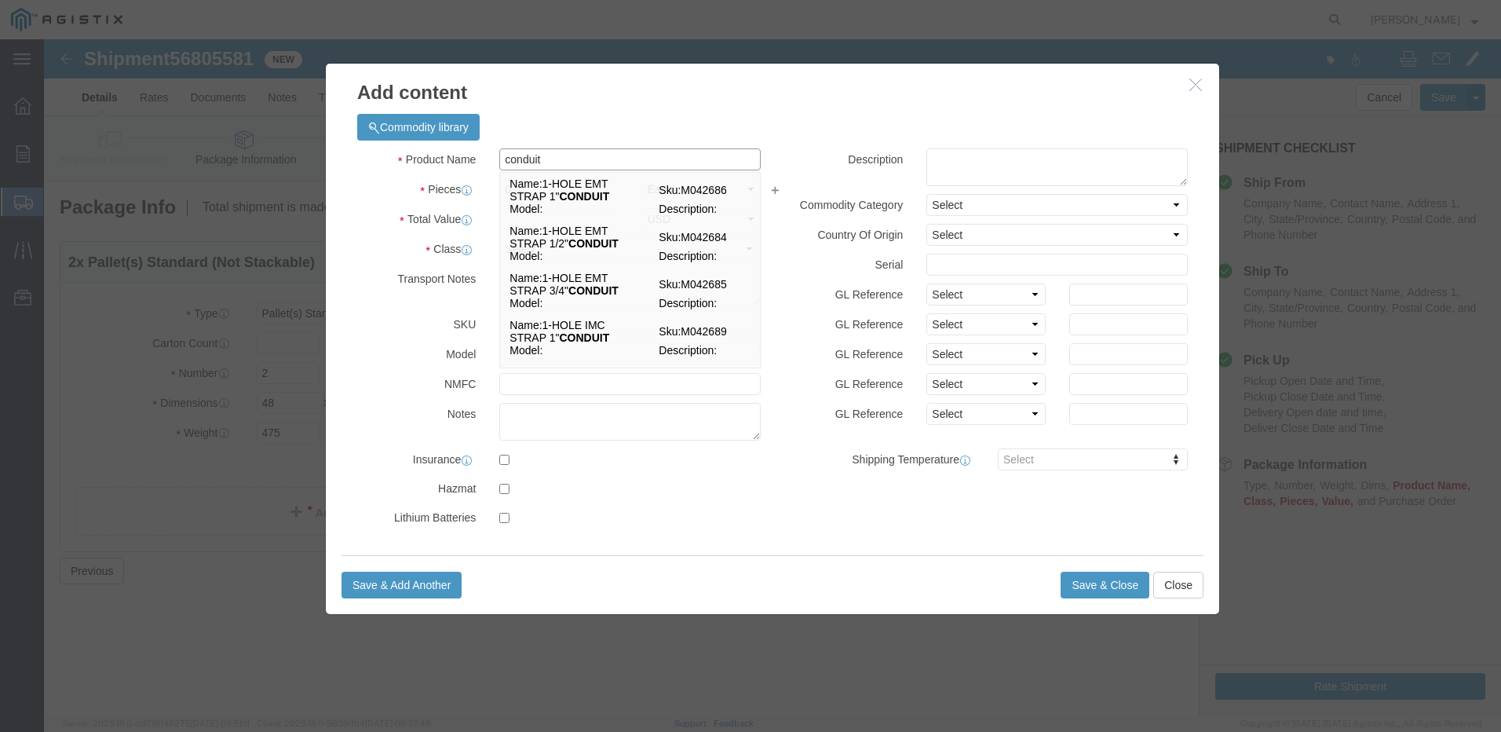
type input "conduit"
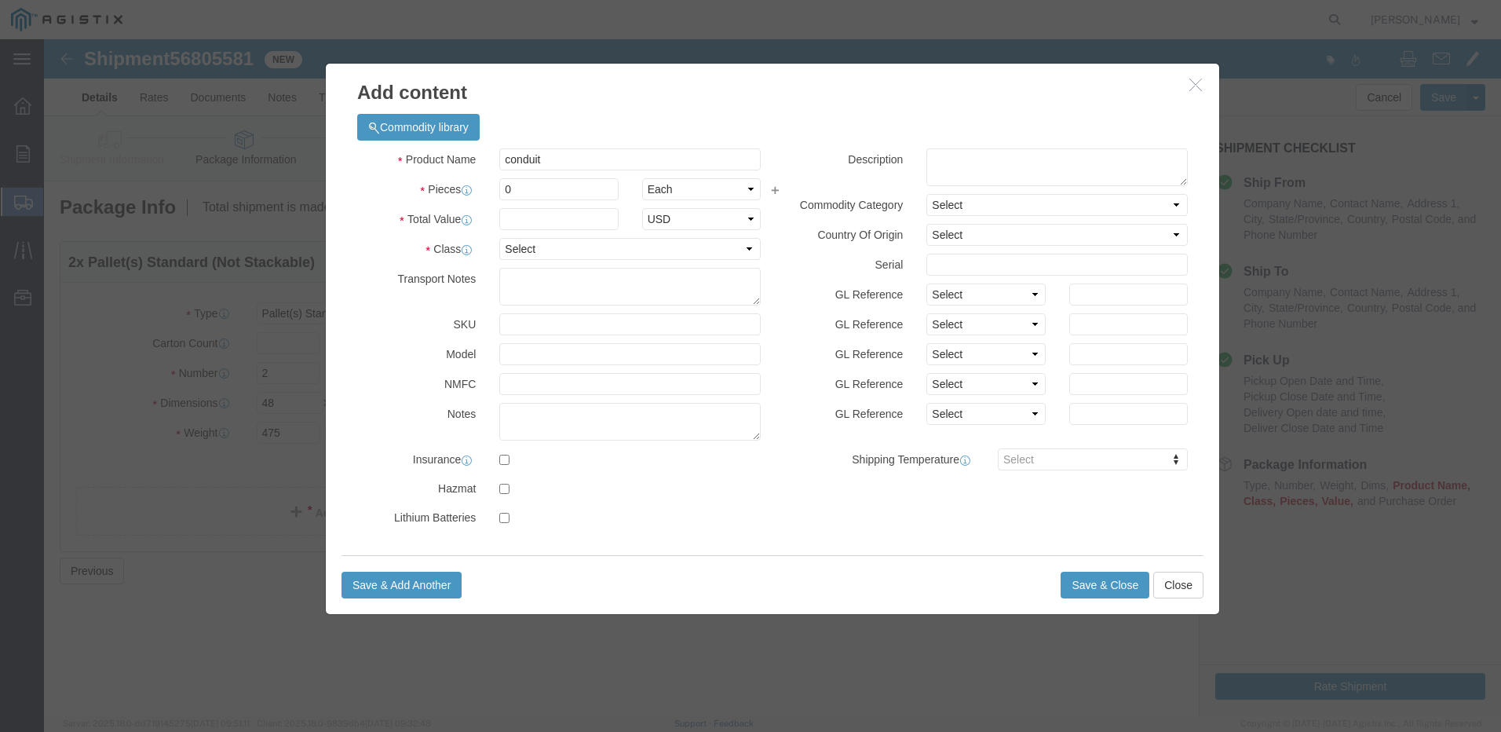
click label "Pieces"
click input "0"
type input "6"
click input "text"
type input "2000"
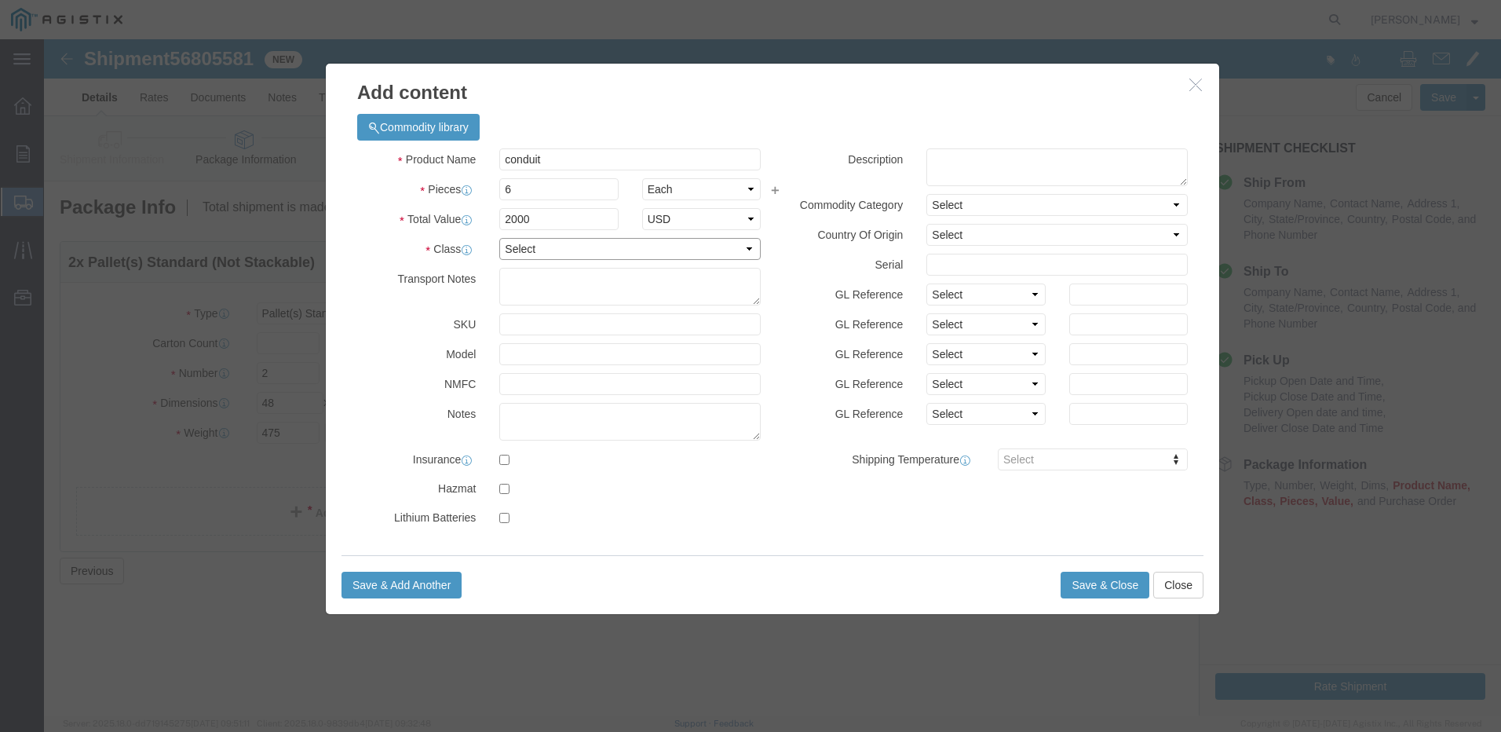
click select "Select 50 55 60 65 70 85 92.5 100 125 175 250 300 400"
select select "70"
click select "Select 50 55 60 65 70 85 92.5 100 125 175 250 300 400"
click button "Save & Close"
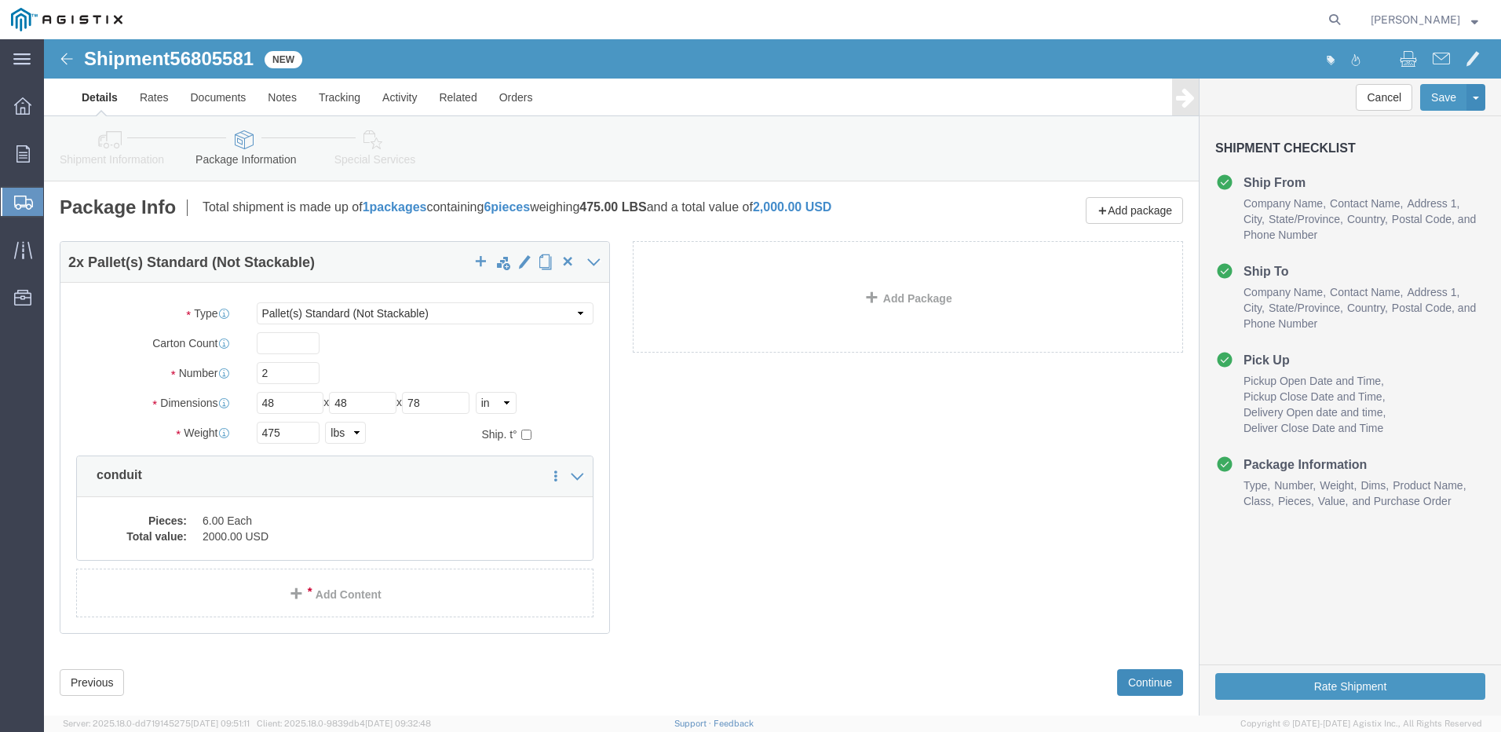
click button "Continue"
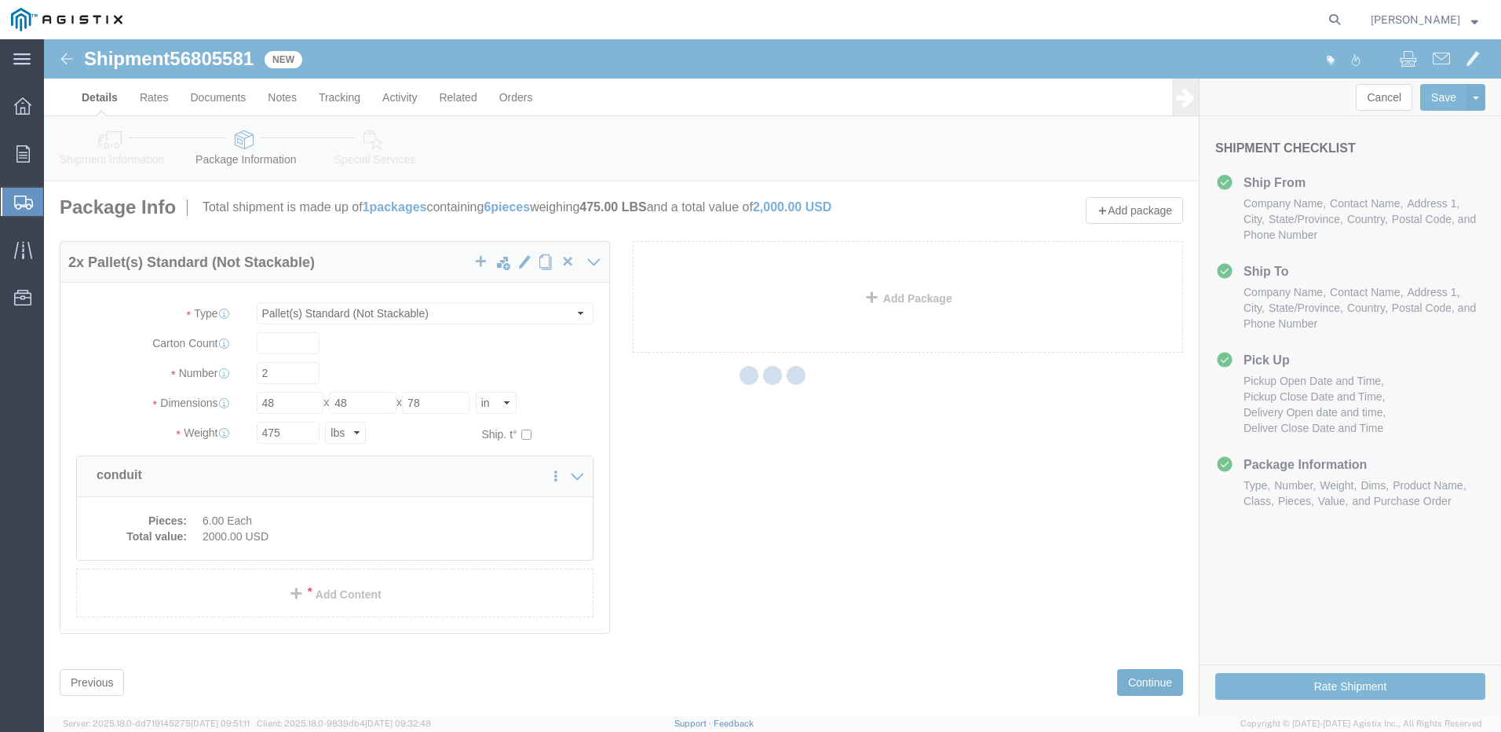
select select
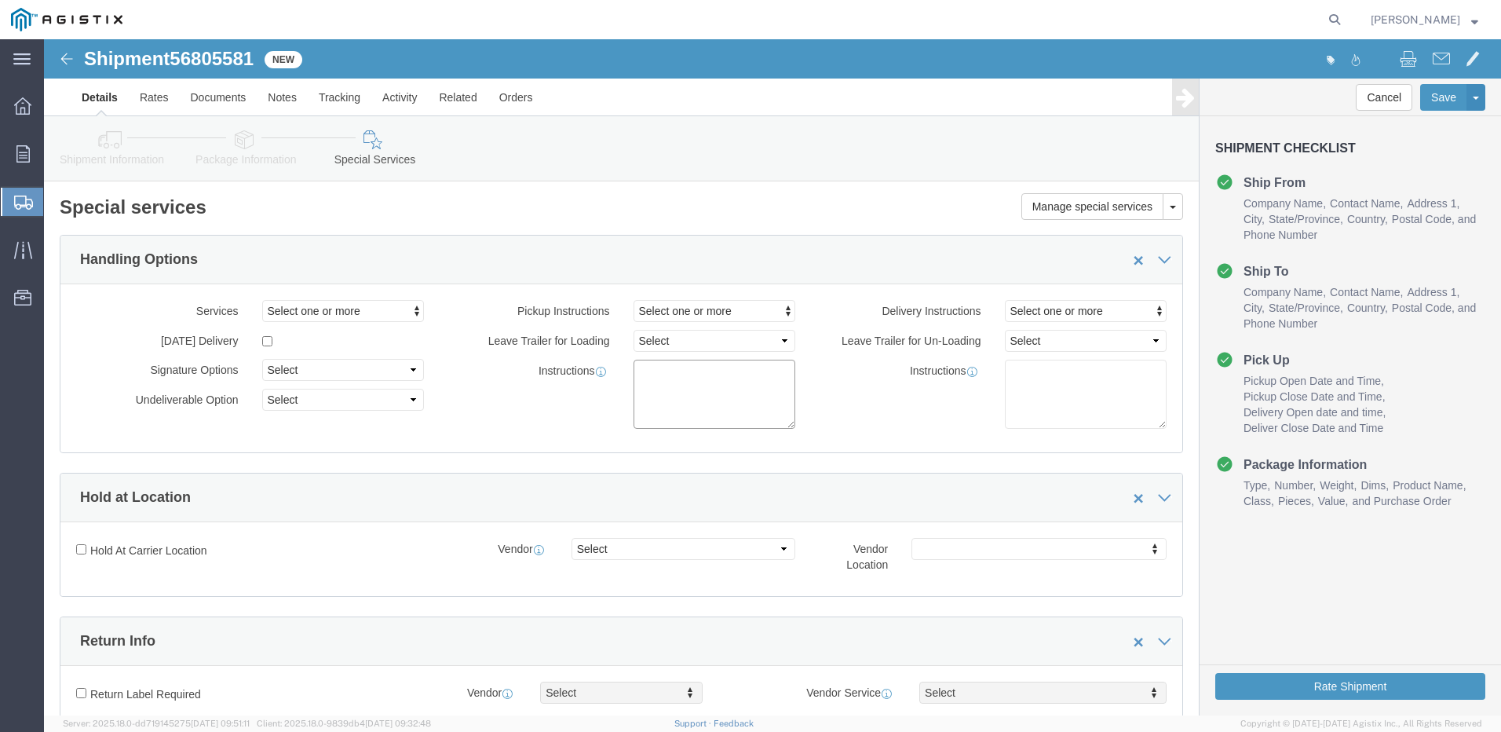
click textarea
click textarea "need LTL for 1 pallet @ 48x48x78"
click textarea "need LTL for 2 pallet @ 48x48x78"
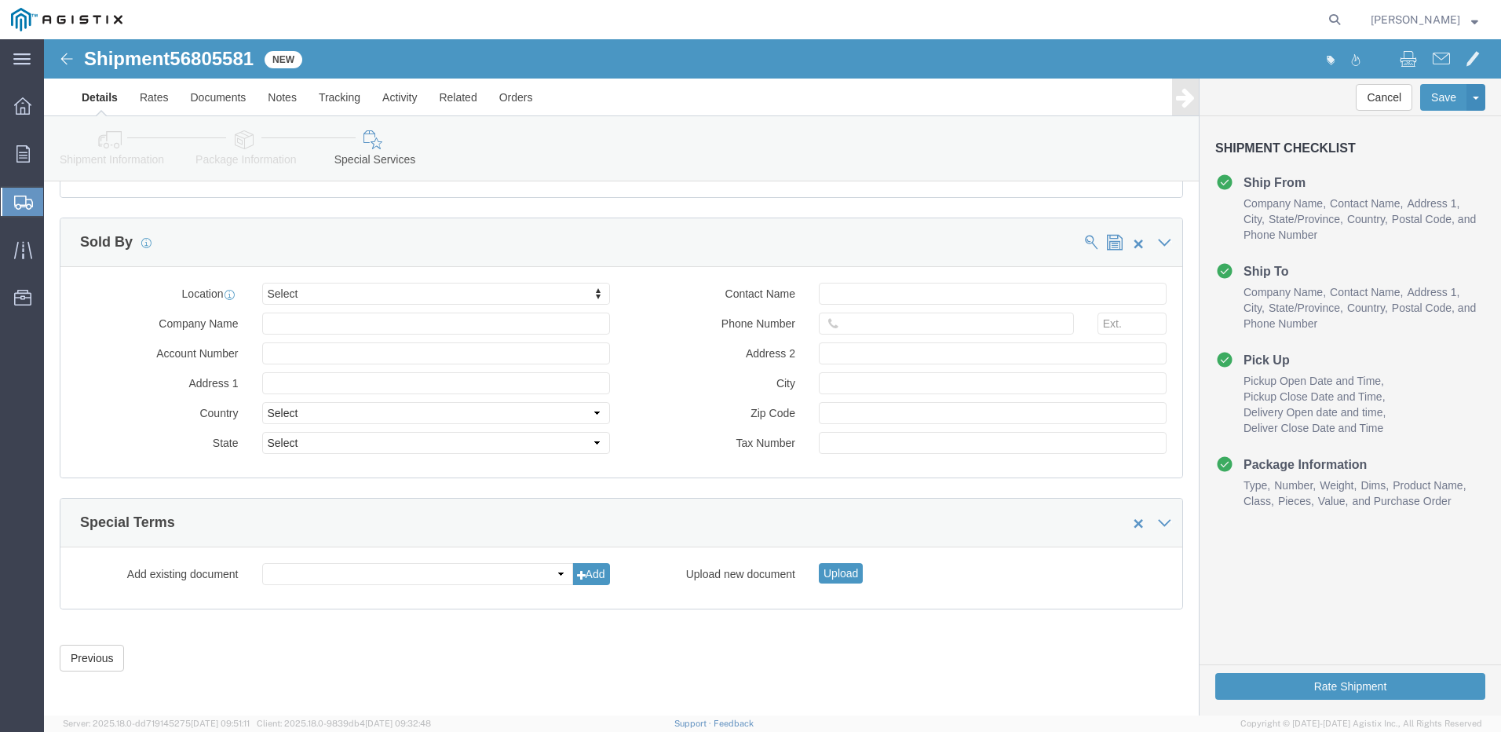
scroll to position [1457, 0]
type textarea "need LTL for 2 pallet @ 48x48x78 440lbs"
click button "Rate Shipment"
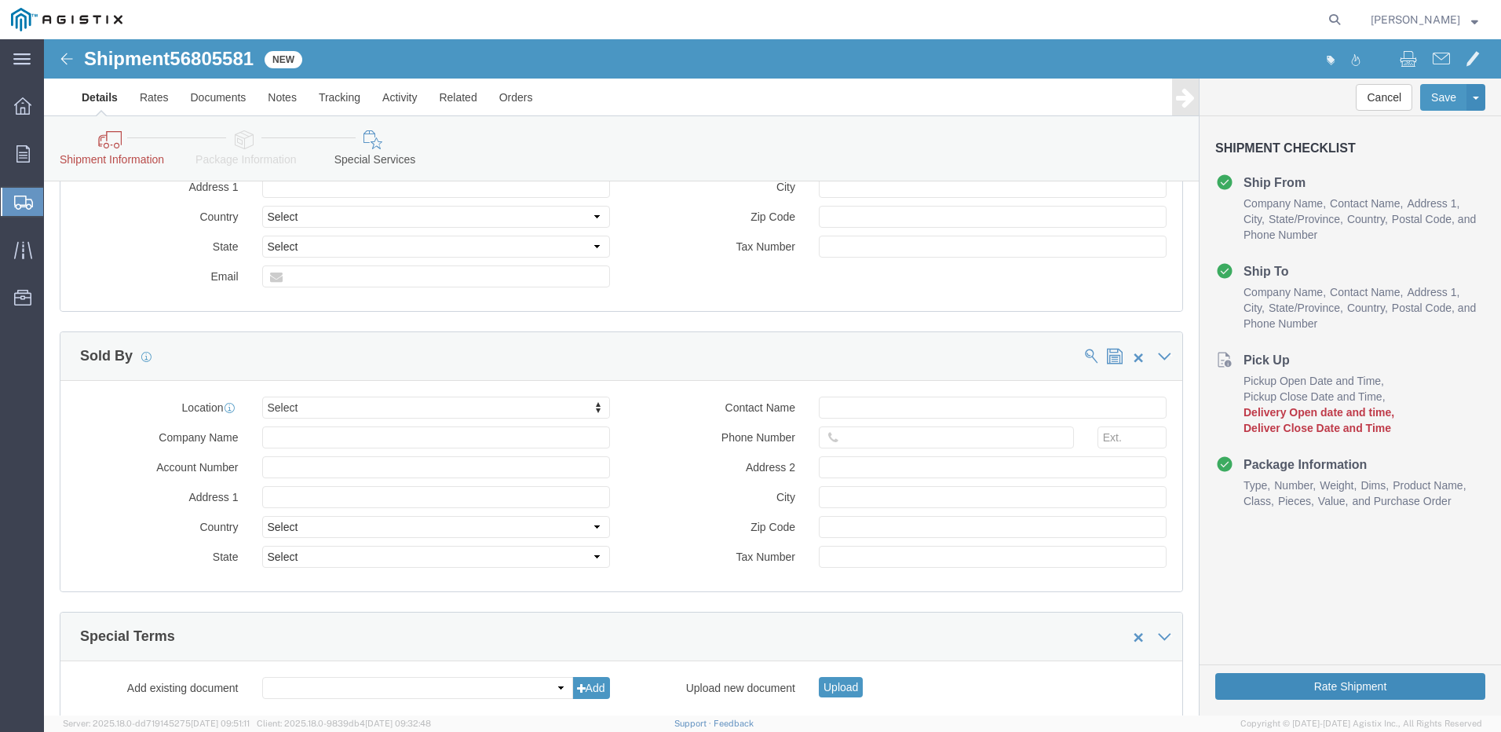
scroll to position [0, 0]
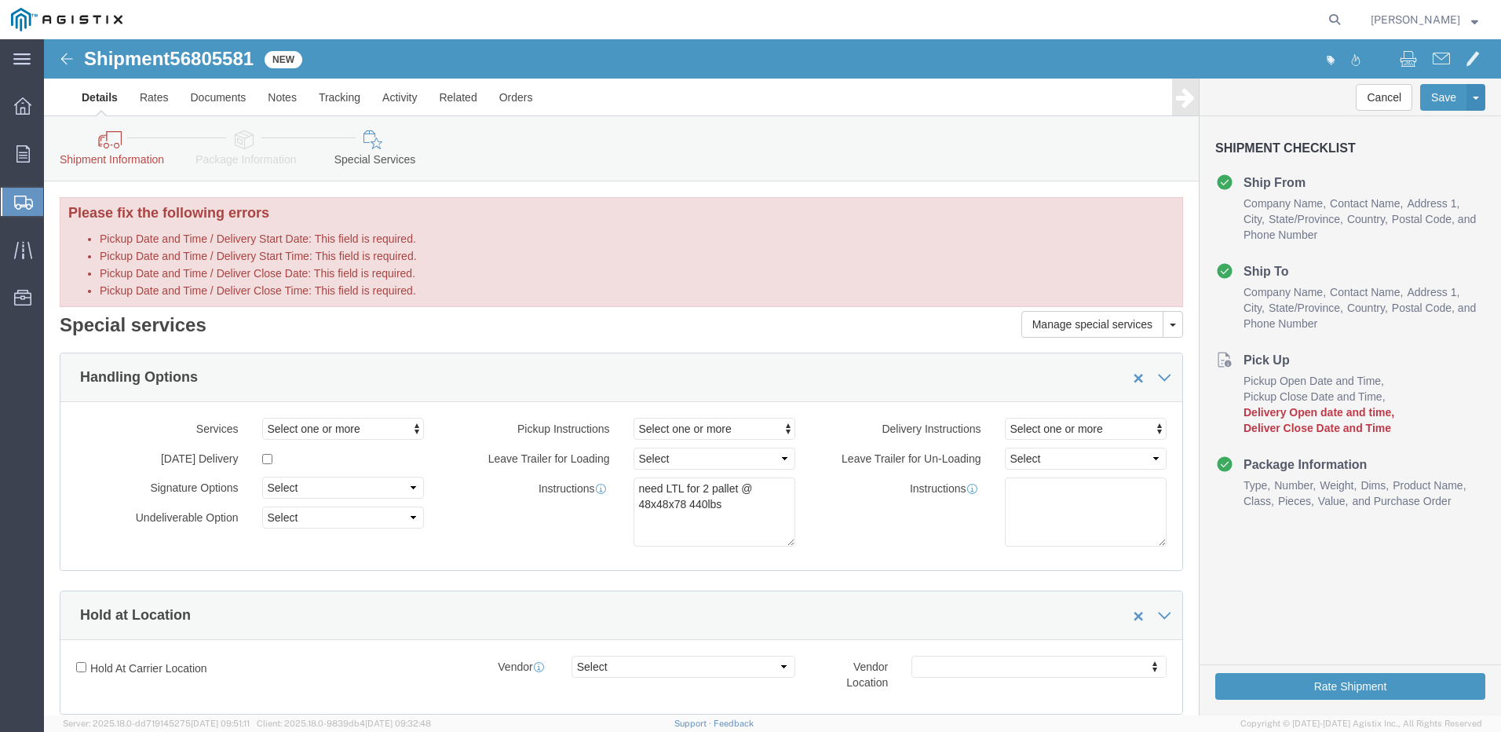
click div "Manage special services Handling Options Hold at Location Return Info Service O…"
click div "Delivery Instructions Select one or more Crane Required Delivery Limited Access…"
click div "Pickup Instructions Select one or more Crane Required Driver Assisted Loading F…"
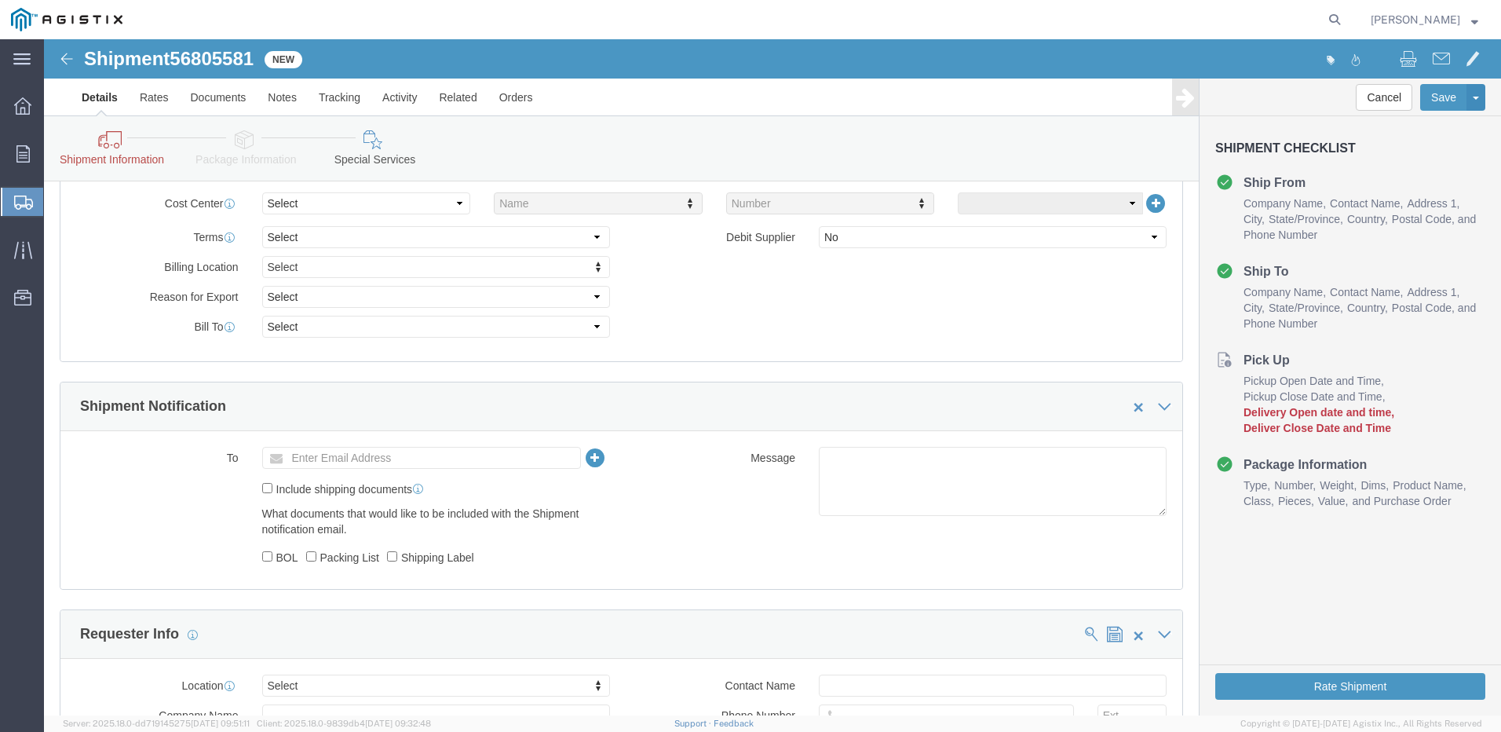
scroll to position [868, 0]
click icon
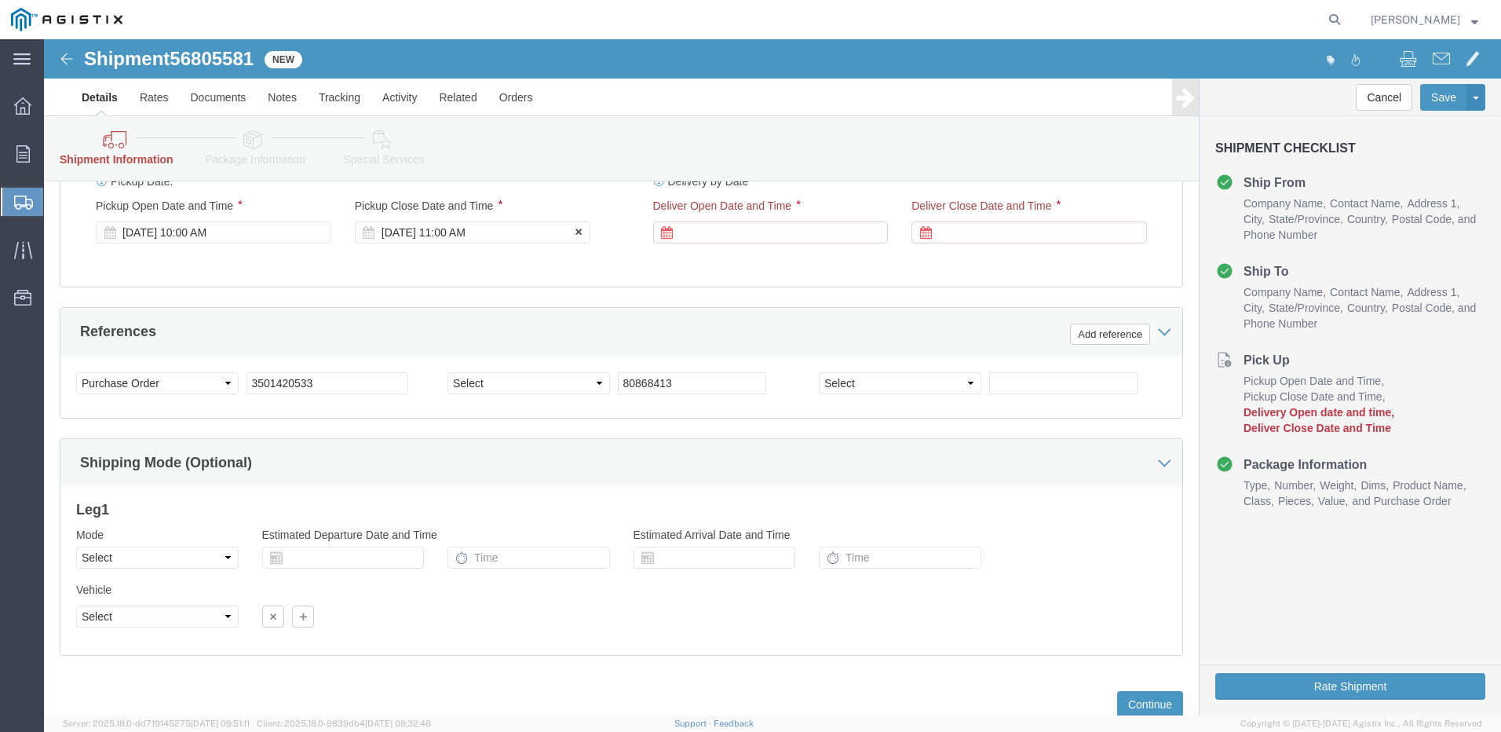
click div "[DATE] 11:00 AM"
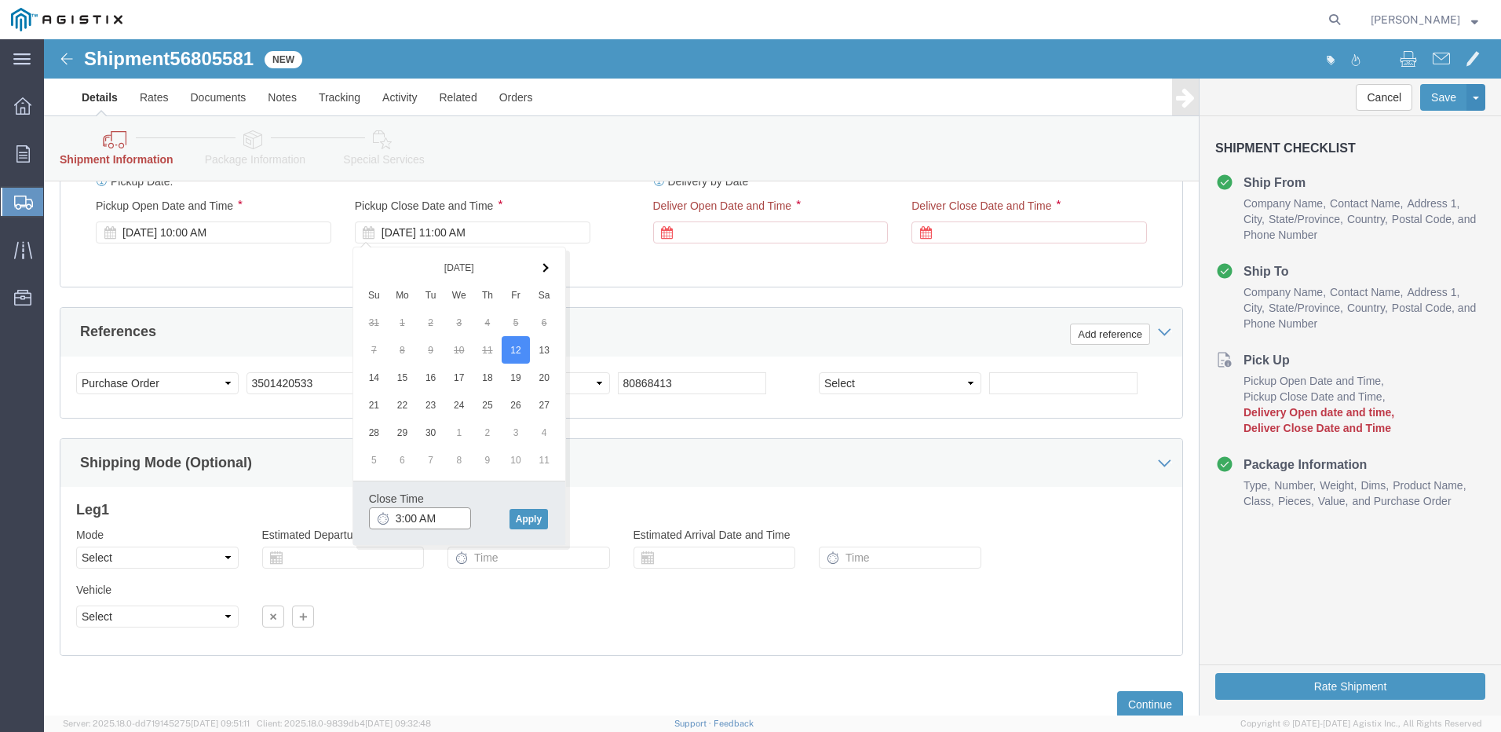
click input "3:00 AM"
type input "3:00 PM"
click button "Apply"
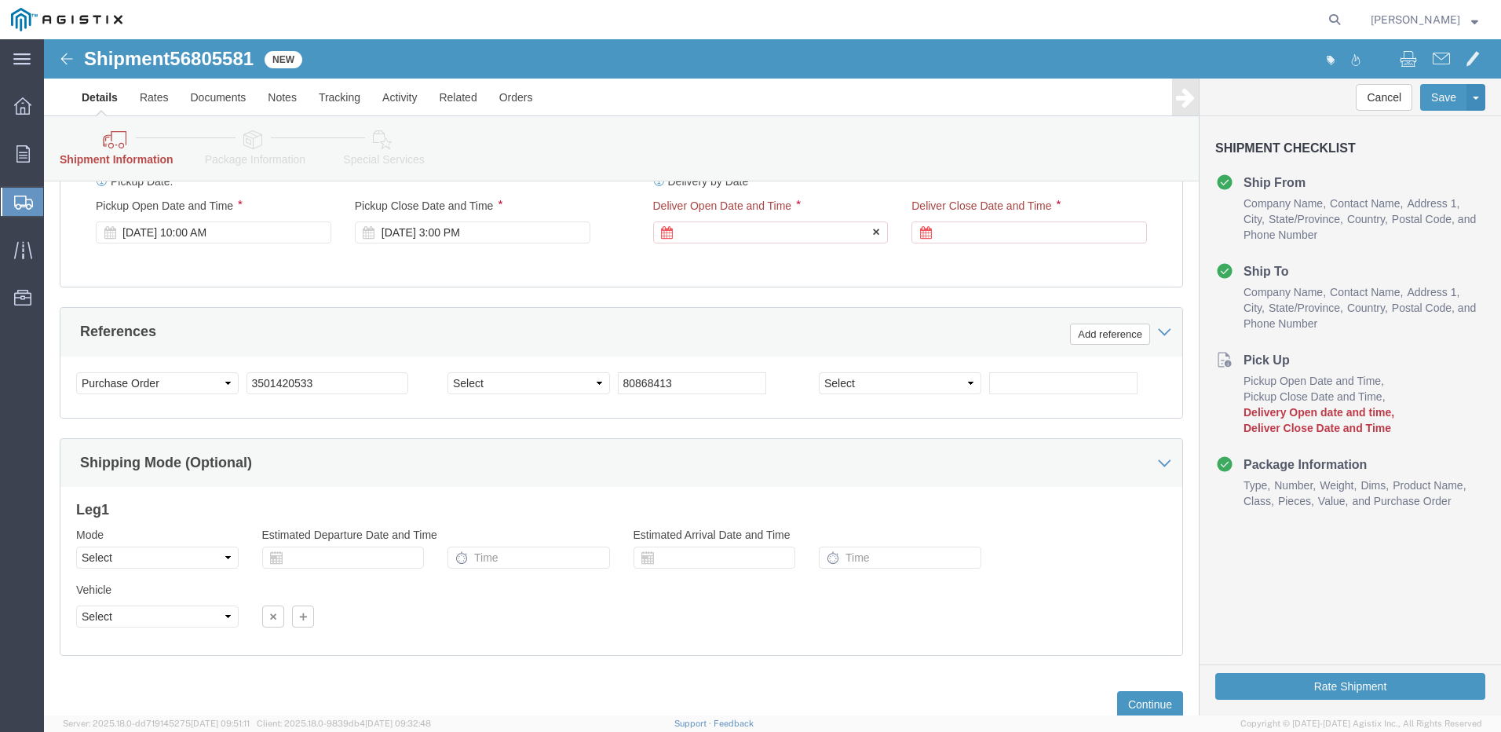
click div
drag, startPoint x: 687, startPoint y: 479, endPoint x: 703, endPoint y: 488, distance: 18.6
click input "4:00 PM"
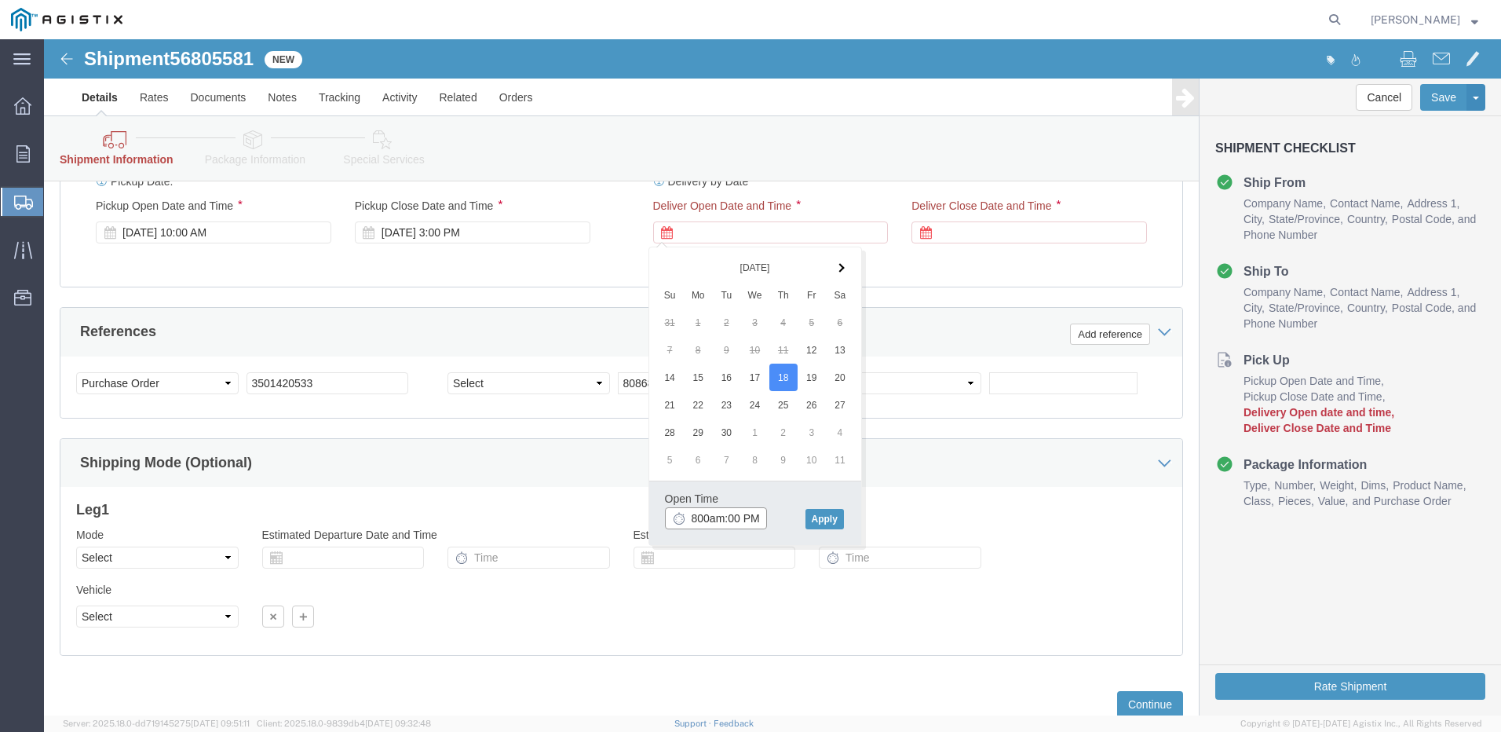
drag, startPoint x: 717, startPoint y: 480, endPoint x: 679, endPoint y: 487, distance: 38.3
click input "800am:00 PM"
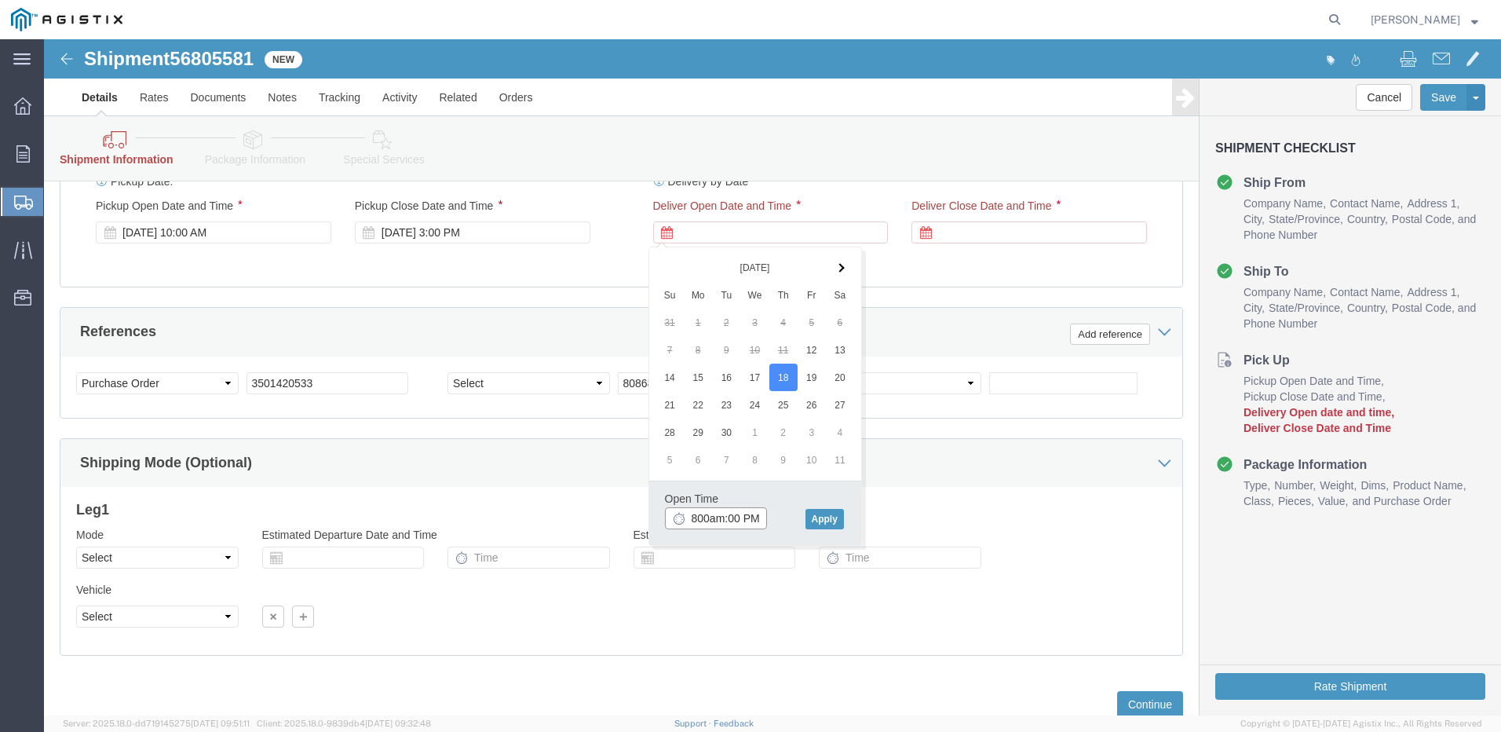
drag, startPoint x: 716, startPoint y: 479, endPoint x: 681, endPoint y: 483, distance: 35.5
click input "800am:00 PM"
type input "1"
type input "8:00 AM"
click button "Apply"
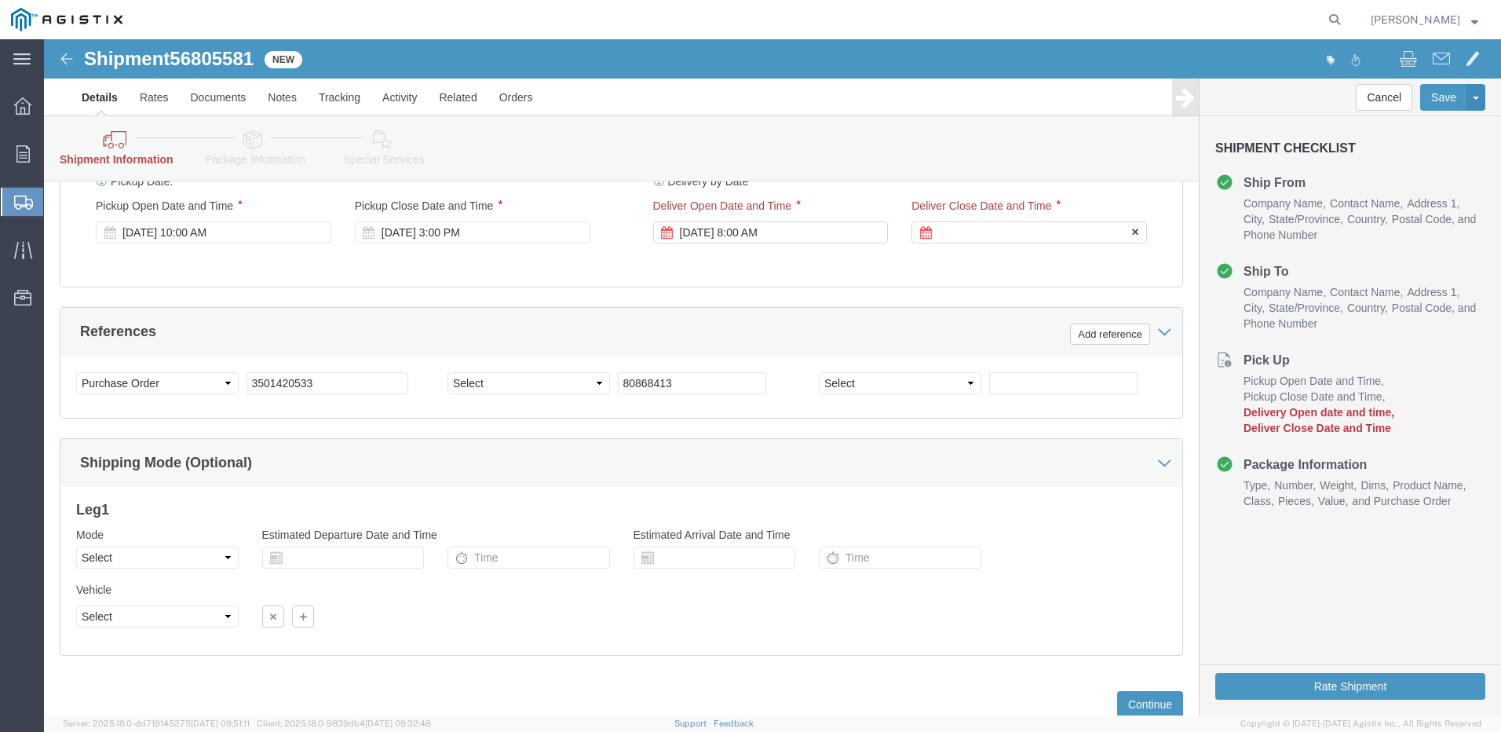
click div
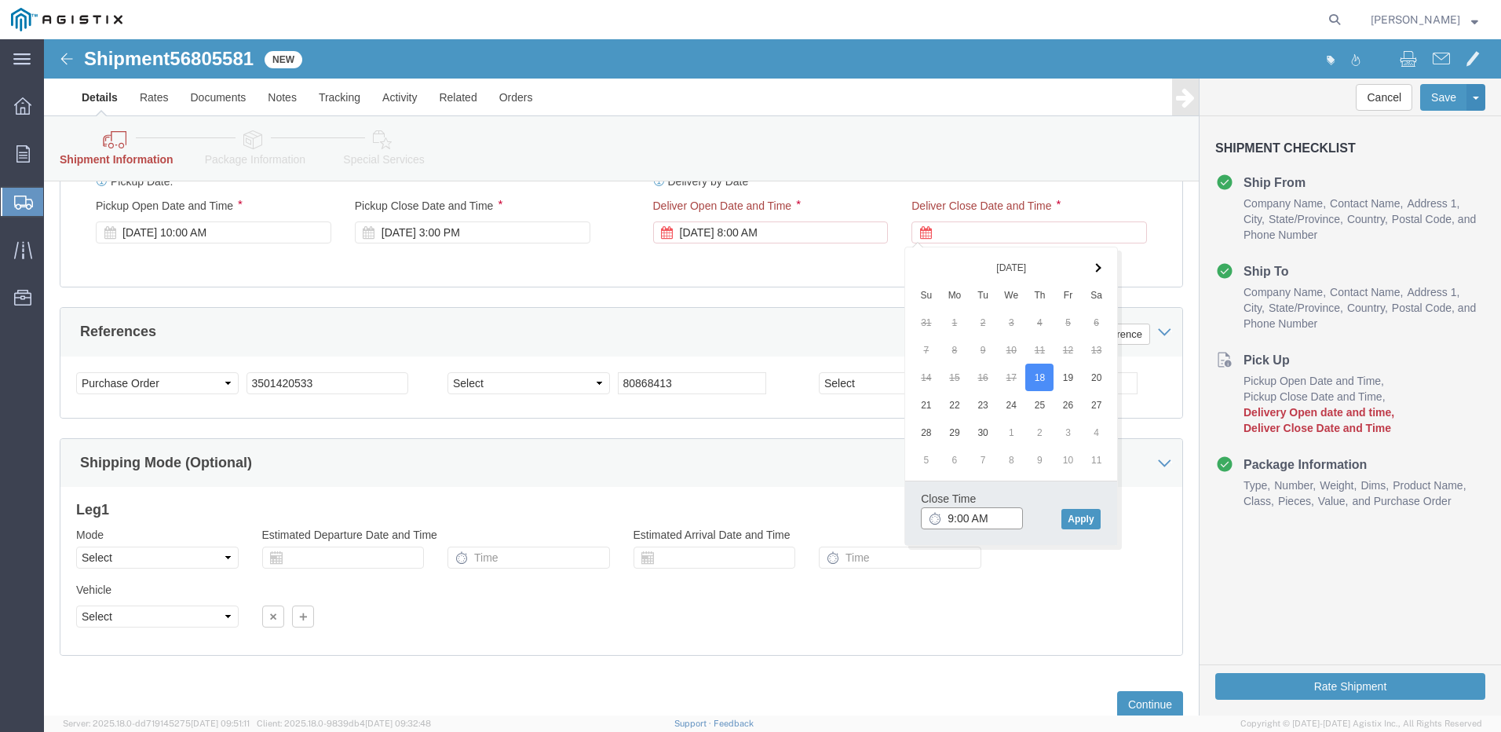
click input "9:00 AM"
type input "9"
type input "3:00 PM"
click div "Close Time 3:00 PM [DATE] 9:00 AM - [DATE] 9:00 AM Cancel Apply"
click button "Apply"
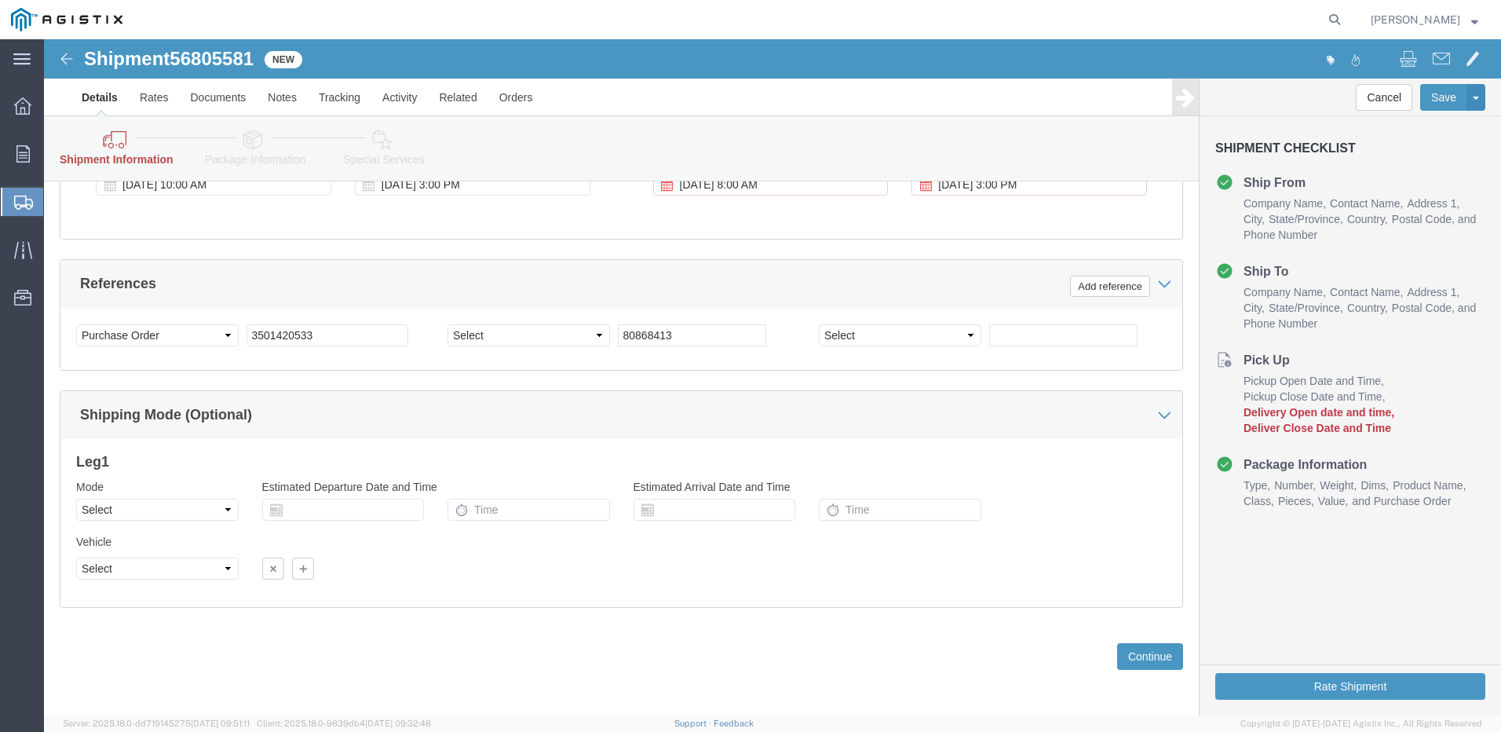
scroll to position [918, 0]
click button "Rate Shipment"
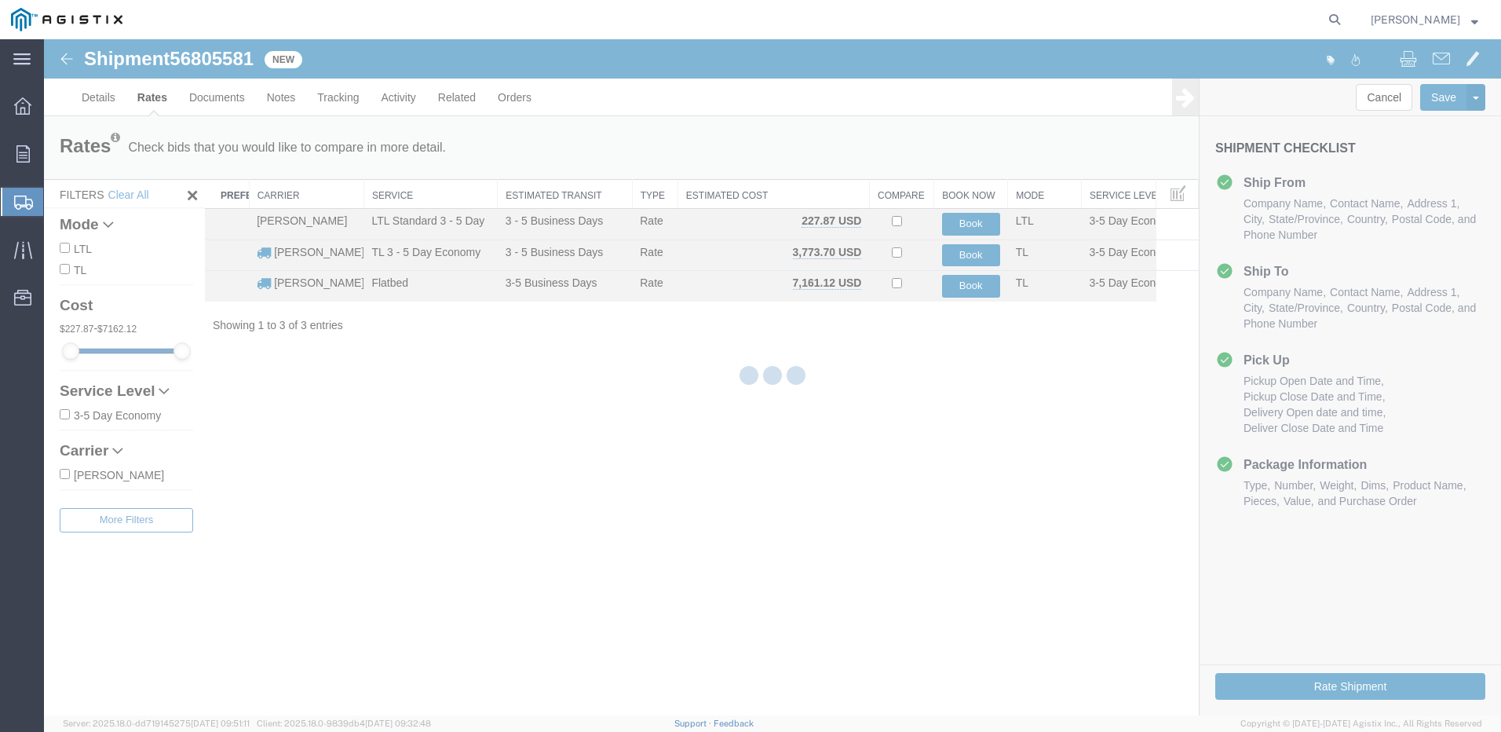
scroll to position [0, 0]
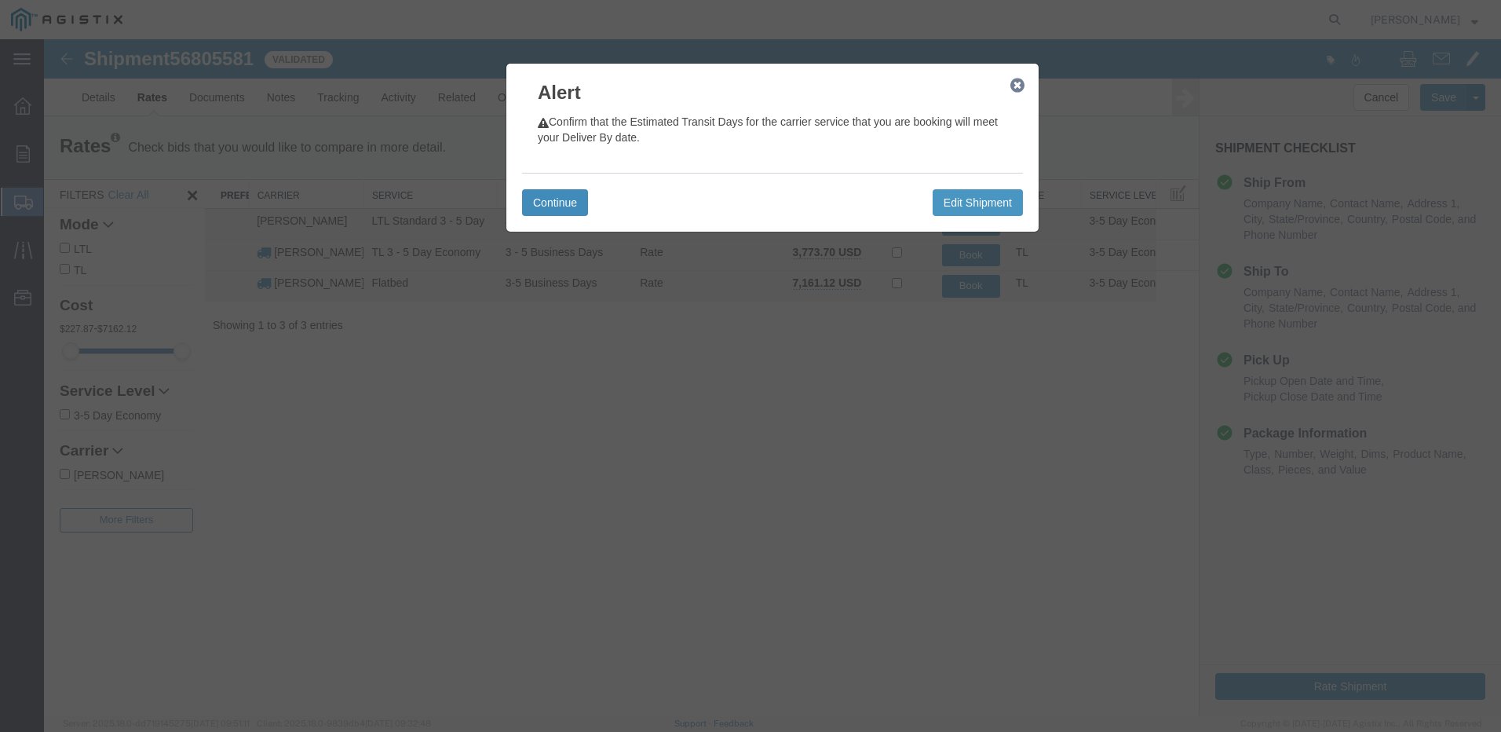
click at [572, 199] on button "Continue" at bounding box center [555, 202] width 66 height 27
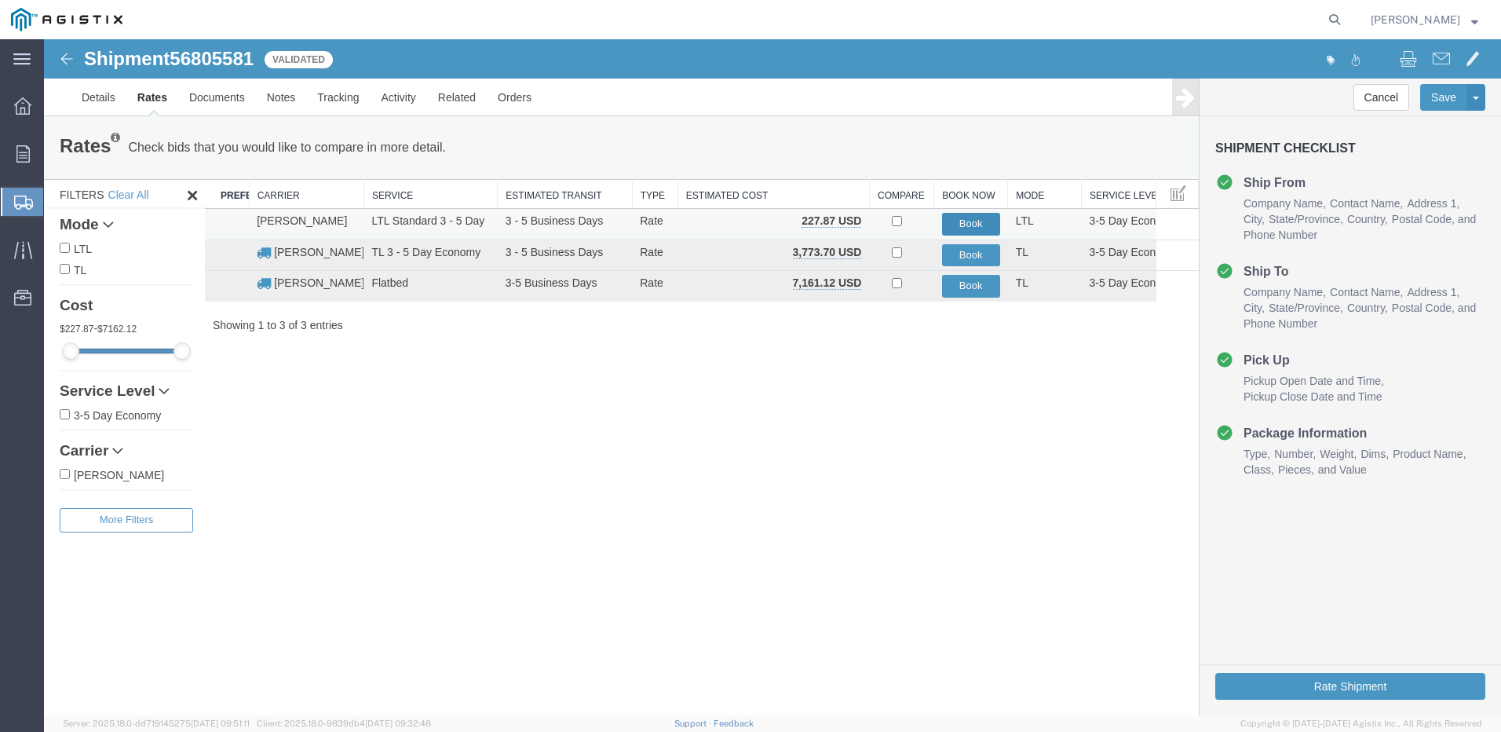
click at [981, 221] on button "Book" at bounding box center [971, 224] width 58 height 23
